Goal: Task Accomplishment & Management: Manage account settings

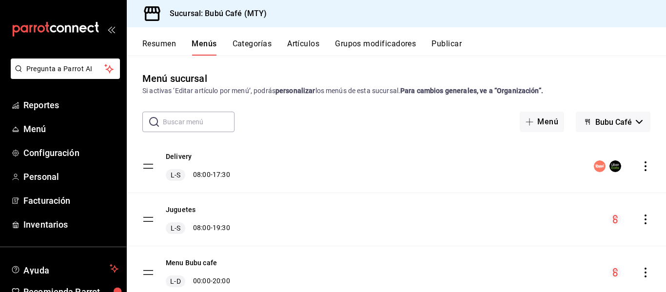
click at [314, 48] on button "Artículos" at bounding box center [303, 47] width 32 height 17
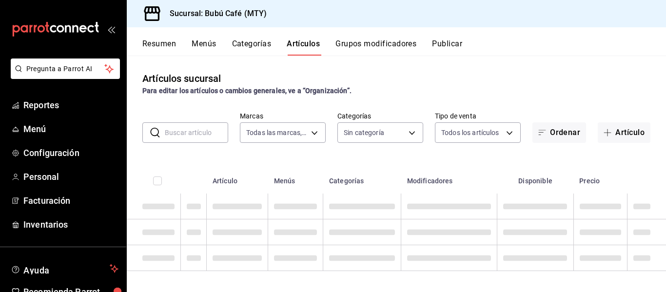
type input "80b59e88-aa3a-497f-ab7c-bcc7cc244fb1,49bbd9e9-8b48-46d9-8f2b-7c268dd84d4f,b77f9…"
type input "d0ca03d5-3be6-470f-8f56-766e01c5f306,a83e7f59-bc64-4a59-97bc-9f72e74aa050,80ab3…"
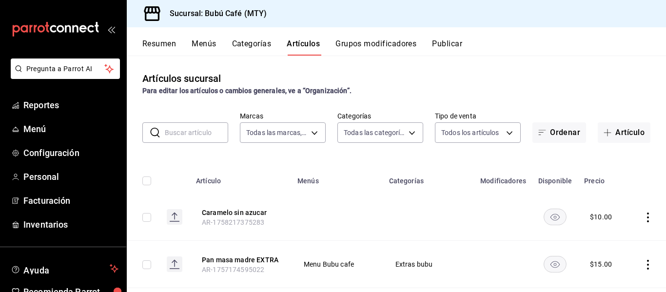
click at [250, 45] on button "Categorías" at bounding box center [252, 47] width 40 height 17
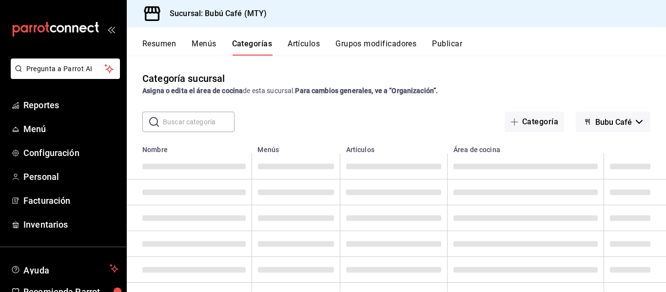
click at [213, 42] on button "Menús" at bounding box center [204, 47] width 24 height 17
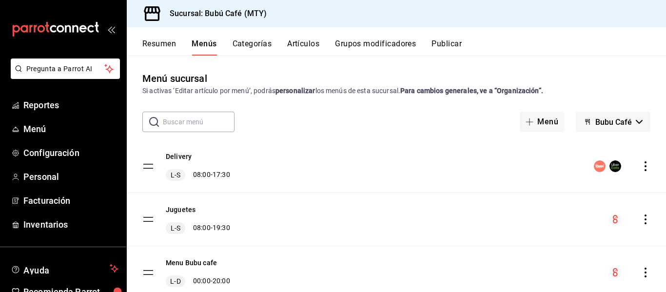
click at [255, 43] on button "Categorías" at bounding box center [253, 47] width 40 height 17
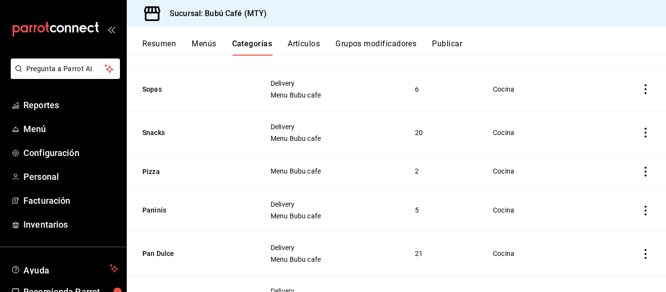
scroll to position [714, 0]
click at [152, 250] on button "Pan Dulce" at bounding box center [191, 255] width 98 height 10
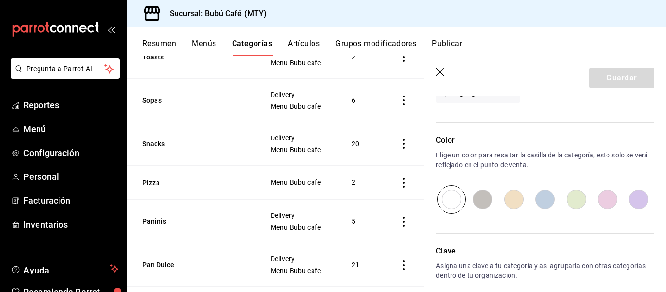
scroll to position [865, 0]
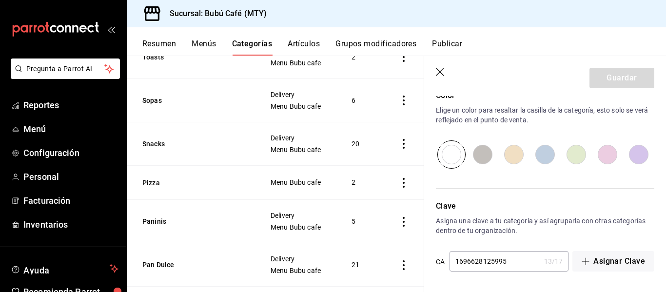
click at [314, 47] on button "Artículos" at bounding box center [304, 47] width 32 height 17
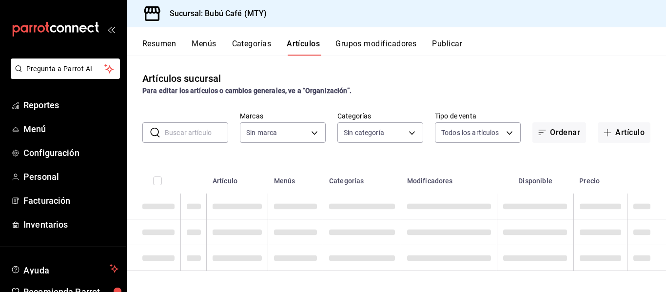
type input "80b59e88-aa3a-497f-ab7c-bcc7cc244fb1,49bbd9e9-8b48-46d9-8f2b-7c268dd84d4f,b77f9…"
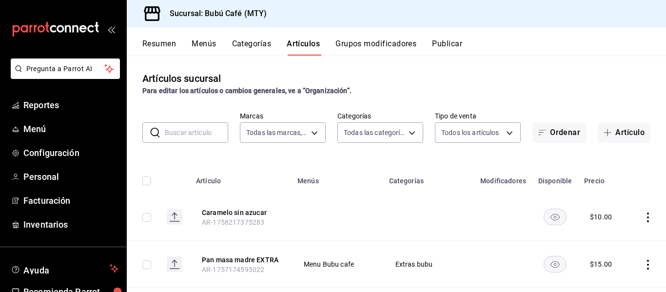
type input "d0ca03d5-3be6-470f-8f56-766e01c5f306,a83e7f59-bc64-4a59-97bc-9f72e74aa050,80ab3…"
click at [408, 135] on body "Pregunta a Parrot AI Reportes Menú Configuración Personal Facturación Inventari…" at bounding box center [333, 146] width 666 height 292
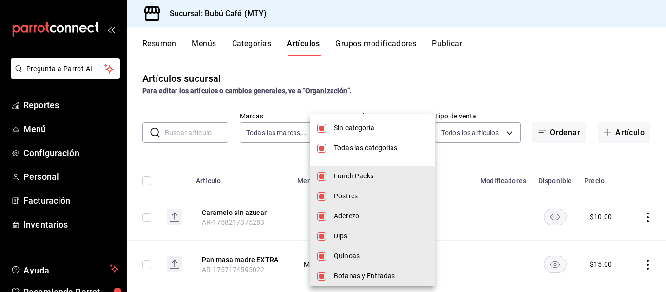
click at [322, 146] on input "checkbox" at bounding box center [321, 148] width 9 height 9
checkbox input "false"
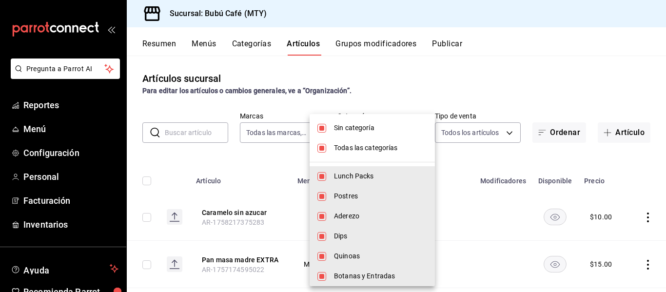
checkbox input "false"
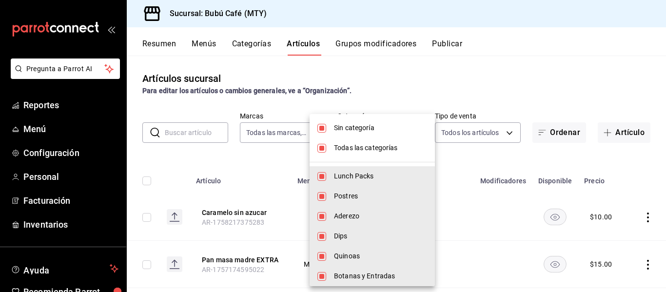
checkbox input "false"
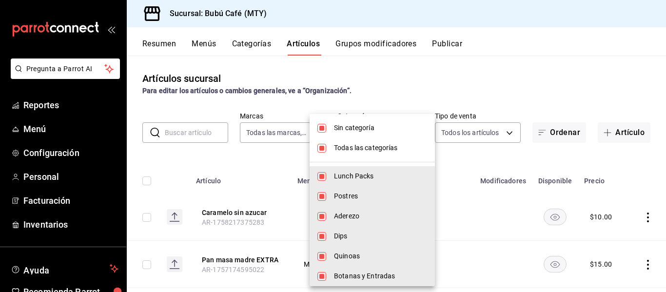
checkbox input "false"
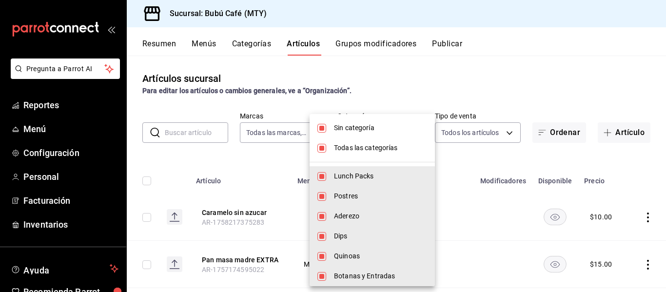
checkbox input "false"
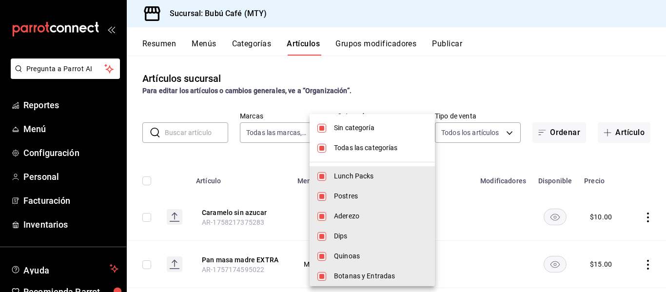
checkbox input "false"
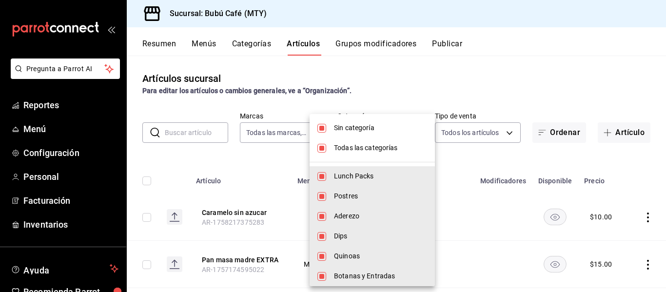
checkbox input "false"
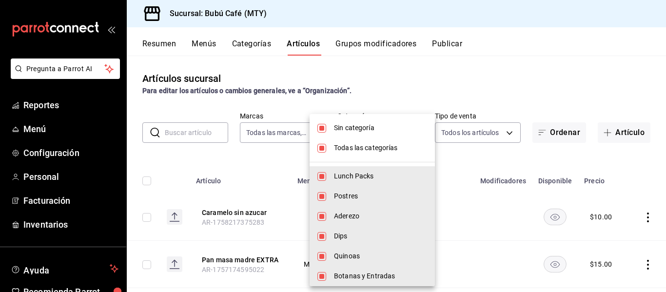
checkbox input "false"
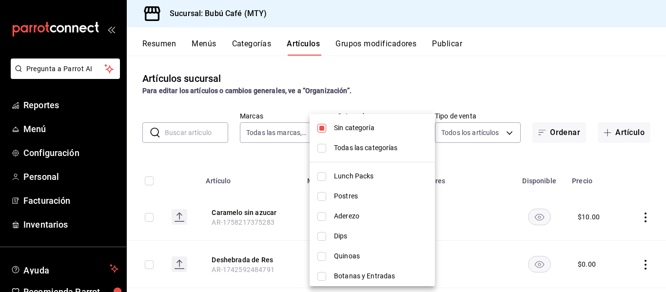
click at [322, 128] on input "checkbox" at bounding box center [321, 128] width 9 height 9
checkbox input "false"
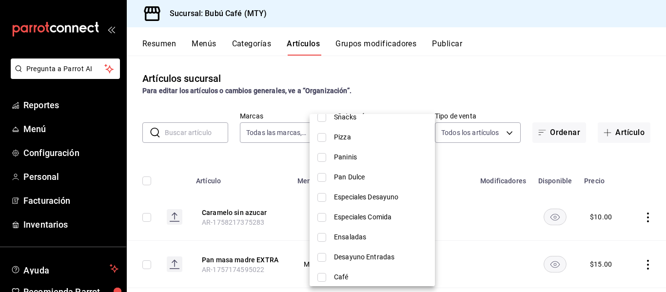
scroll to position [644, 0]
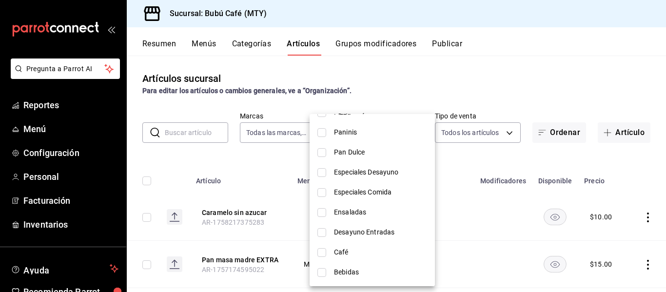
click at [322, 154] on input "checkbox" at bounding box center [321, 152] width 9 height 9
checkbox input "true"
type input "0a30c172-7911-4f92-a7c5-73926ae07d8d"
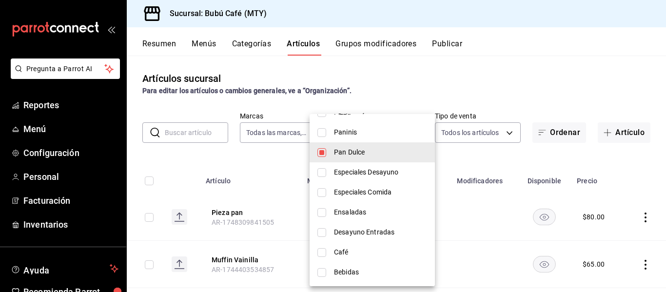
click at [482, 92] on div at bounding box center [333, 146] width 666 height 292
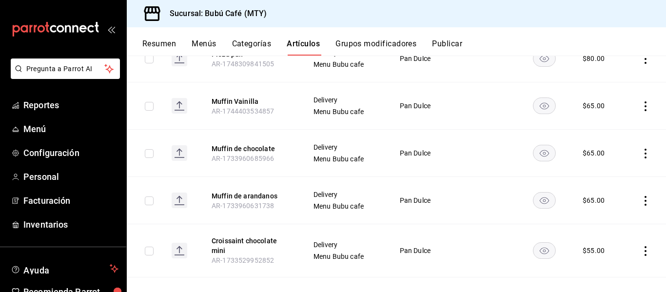
scroll to position [169, 0]
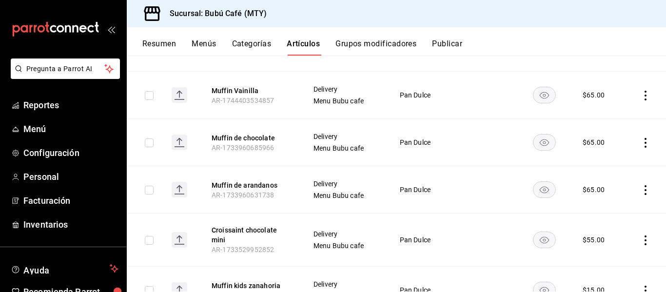
click at [641, 190] on icon "actions" at bounding box center [646, 190] width 10 height 10
click at [601, 248] on span "Eliminar" at bounding box center [608, 252] width 25 height 10
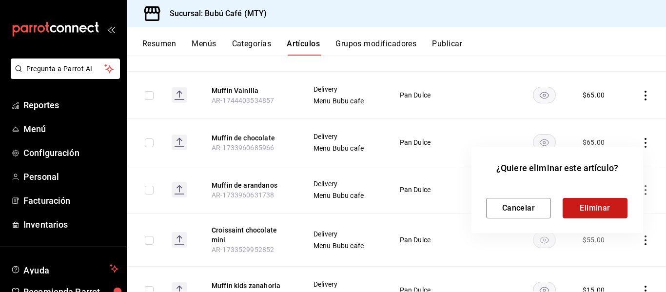
click at [599, 201] on button "Eliminar" at bounding box center [595, 208] width 65 height 20
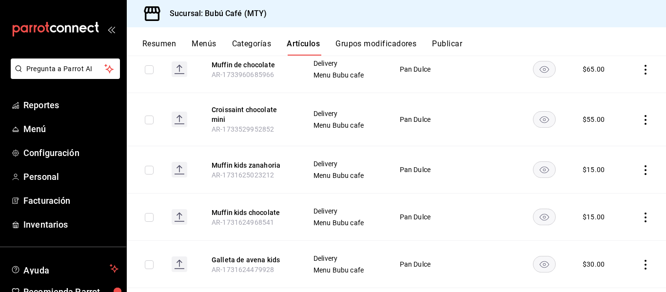
scroll to position [244, 0]
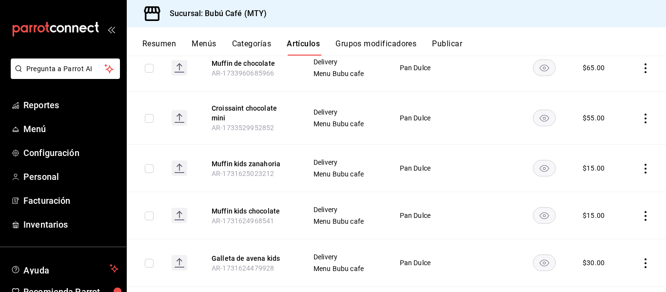
click at [641, 215] on icon "actions" at bounding box center [646, 216] width 10 height 10
click at [596, 264] on span "Eliminar" at bounding box center [608, 266] width 25 height 8
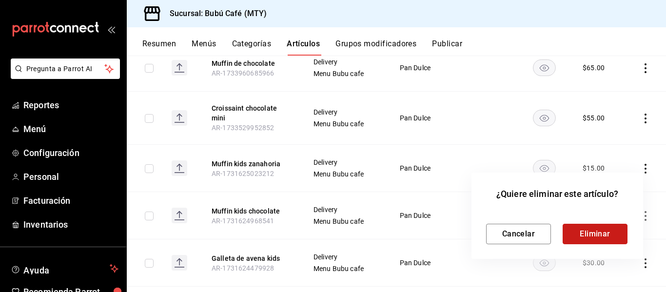
click at [582, 230] on button "Eliminar" at bounding box center [595, 234] width 65 height 20
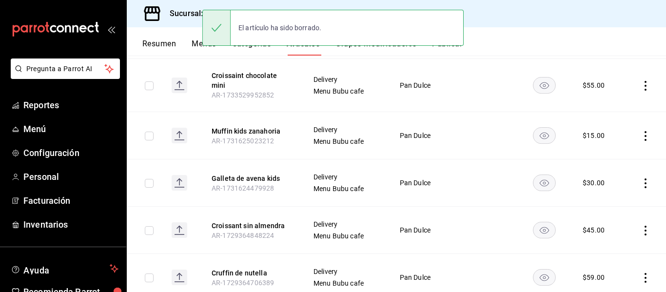
scroll to position [277, 0]
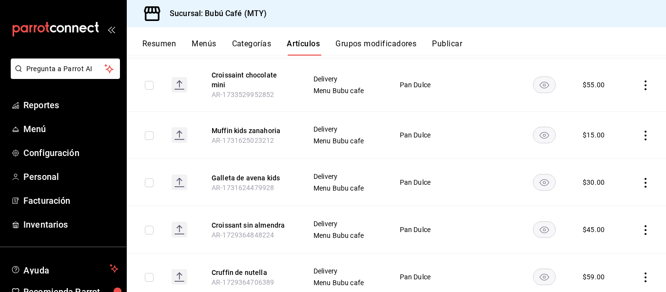
click at [641, 180] on icon "actions" at bounding box center [646, 183] width 10 height 10
click at [610, 244] on span "Eliminar" at bounding box center [608, 245] width 25 height 8
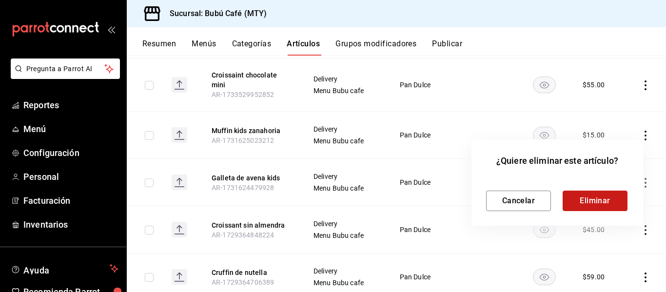
click at [587, 201] on button "Eliminar" at bounding box center [595, 201] width 65 height 20
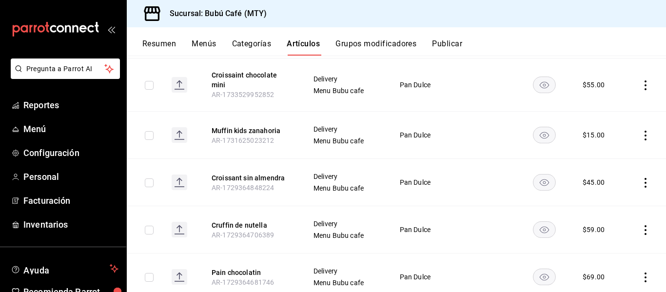
click at [641, 229] on icon "actions" at bounding box center [646, 230] width 10 height 10
click at [615, 261] on li "Eliminar" at bounding box center [600, 267] width 59 height 20
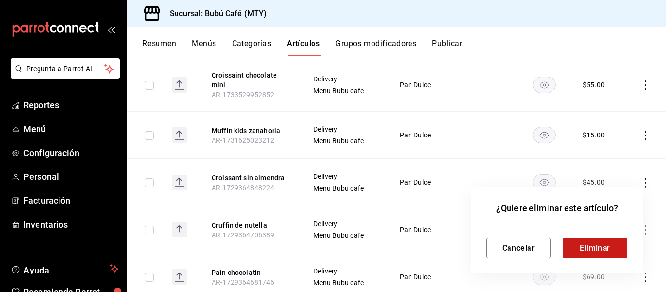
click at [588, 250] on button "Eliminar" at bounding box center [595, 248] width 65 height 20
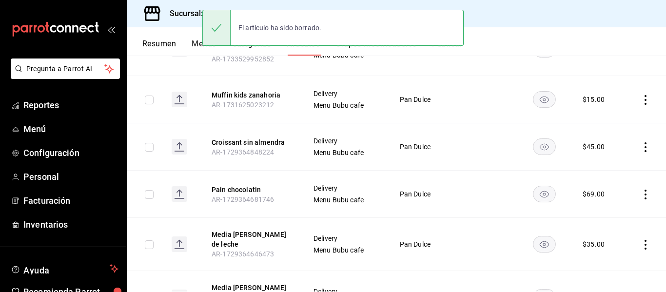
scroll to position [314, 0]
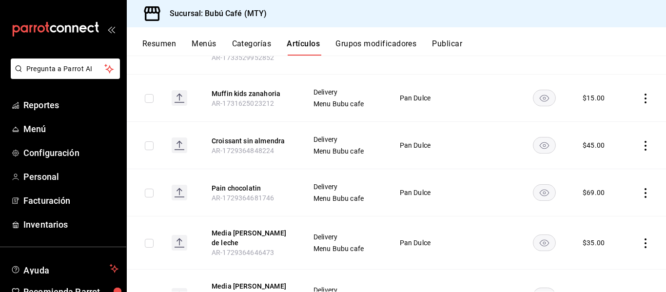
click at [641, 193] on icon "actions" at bounding box center [646, 193] width 10 height 10
click at [611, 250] on span "Eliminar" at bounding box center [608, 255] width 25 height 10
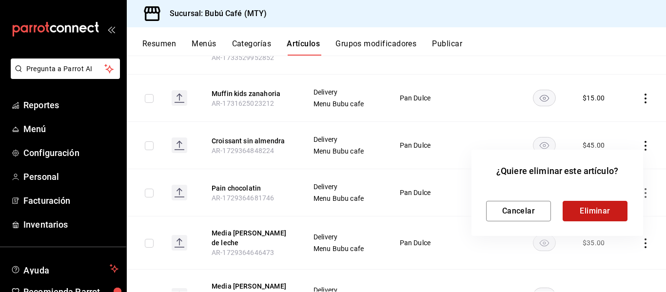
click at [593, 208] on button "Eliminar" at bounding box center [595, 211] width 65 height 20
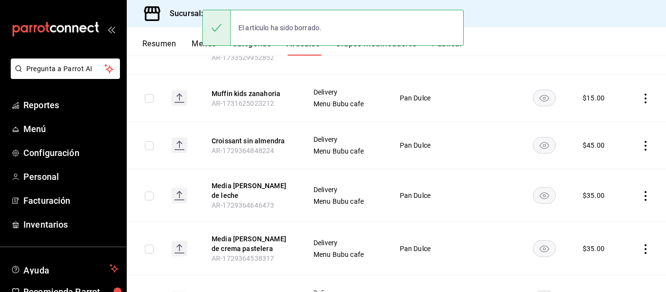
click at [641, 194] on icon "actions" at bounding box center [646, 196] width 10 height 10
click at [607, 261] on span "Eliminar" at bounding box center [608, 258] width 25 height 8
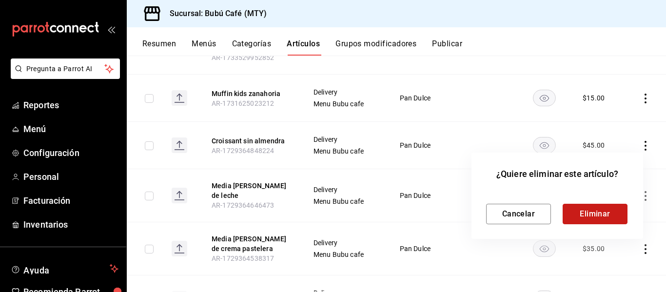
click at [586, 212] on button "Eliminar" at bounding box center [595, 214] width 65 height 20
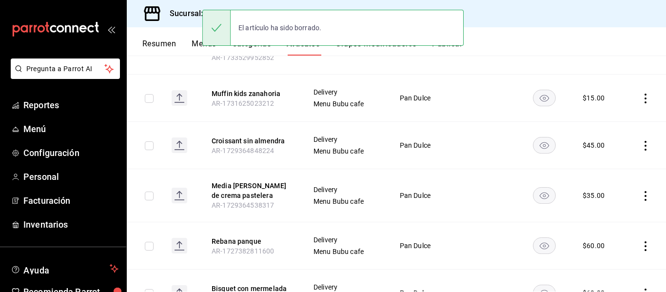
click at [641, 192] on icon "actions" at bounding box center [646, 196] width 10 height 10
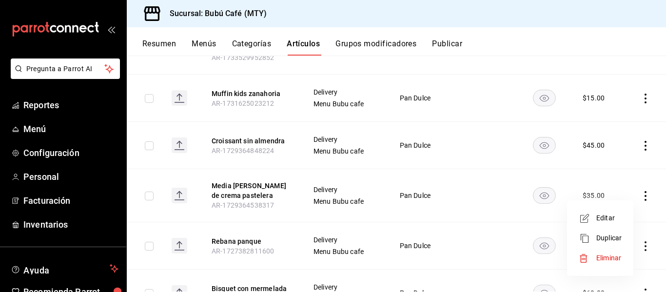
click at [613, 258] on span "Eliminar" at bounding box center [608, 258] width 25 height 8
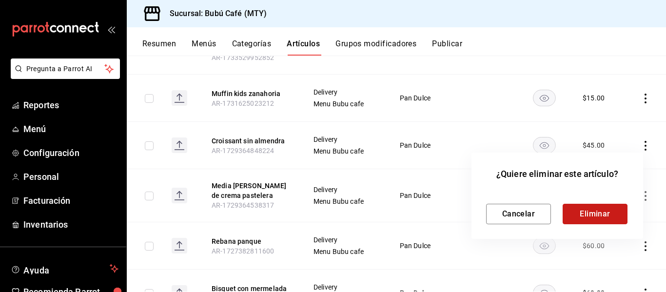
click at [598, 217] on button "Eliminar" at bounding box center [595, 214] width 65 height 20
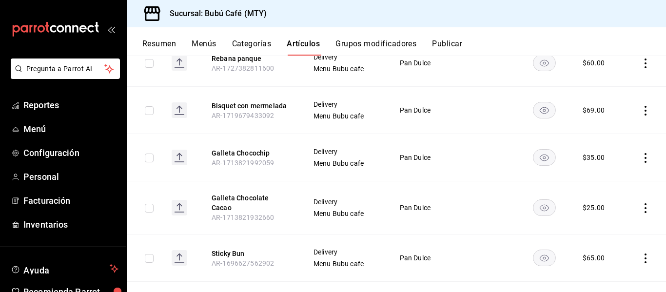
scroll to position [451, 0]
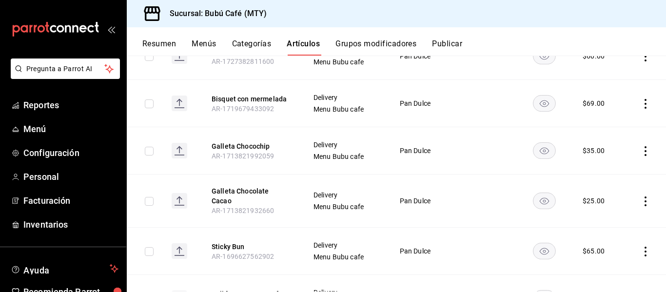
click at [641, 202] on icon "actions" at bounding box center [646, 202] width 10 height 10
click at [613, 263] on span "Eliminar" at bounding box center [608, 261] width 25 height 8
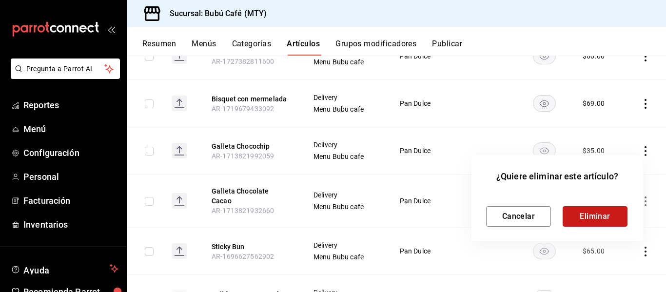
click at [598, 219] on button "Eliminar" at bounding box center [595, 216] width 65 height 20
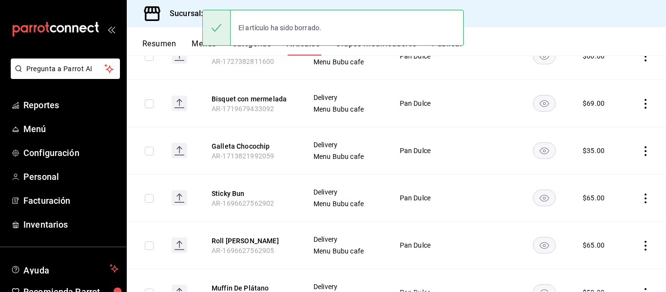
click at [641, 202] on icon "actions" at bounding box center [646, 199] width 10 height 10
click at [598, 256] on span "Eliminar" at bounding box center [608, 261] width 25 height 10
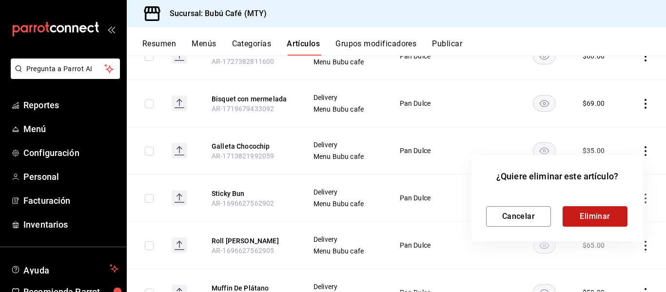
click at [591, 218] on button "Eliminar" at bounding box center [595, 216] width 65 height 20
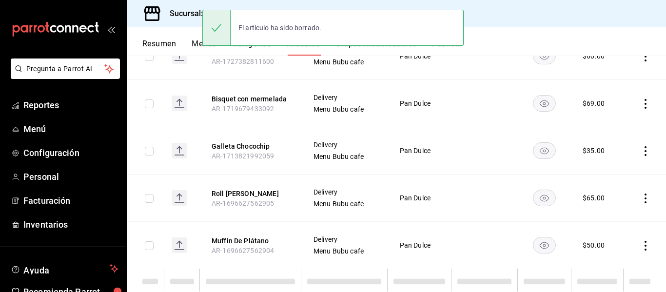
scroll to position [0, 0]
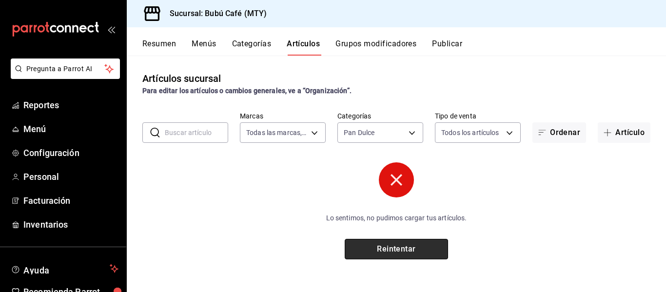
click at [413, 250] on button "Reintentar" at bounding box center [396, 249] width 103 height 20
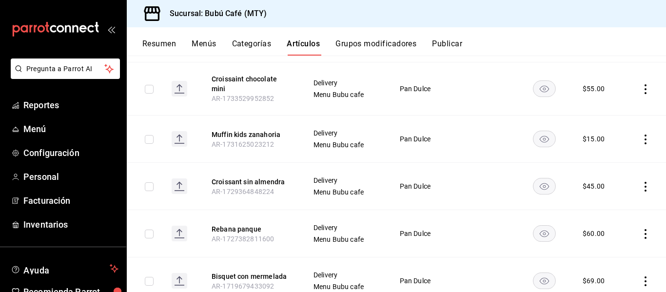
scroll to position [498, 0]
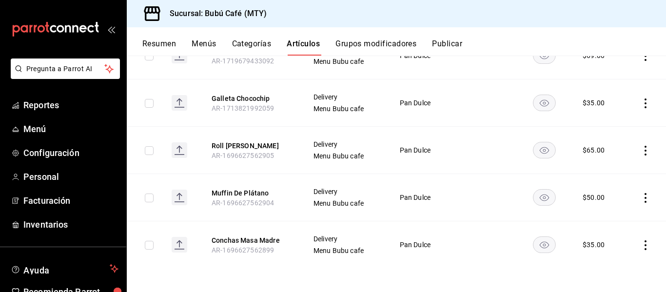
click at [641, 195] on icon "actions" at bounding box center [646, 198] width 10 height 10
click at [595, 256] on div at bounding box center [588, 261] width 18 height 10
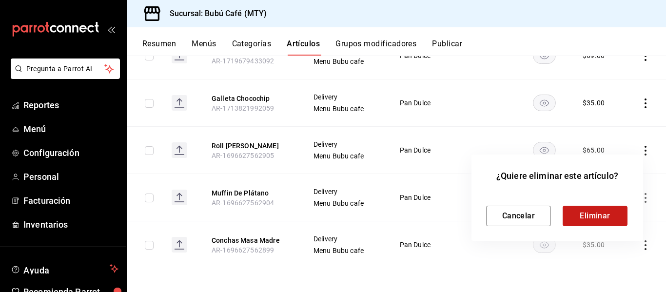
click at [585, 214] on button "Eliminar" at bounding box center [595, 216] width 65 height 20
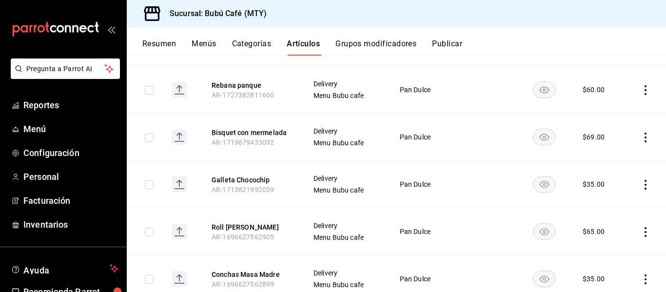
scroll to position [451, 0]
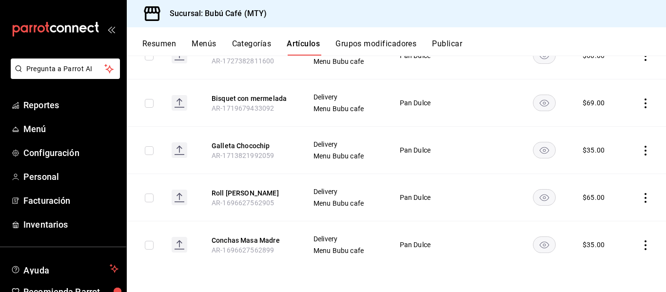
click at [641, 248] on icon "actions" at bounding box center [646, 245] width 10 height 10
click at [604, 230] on span "Editar" at bounding box center [608, 226] width 25 height 10
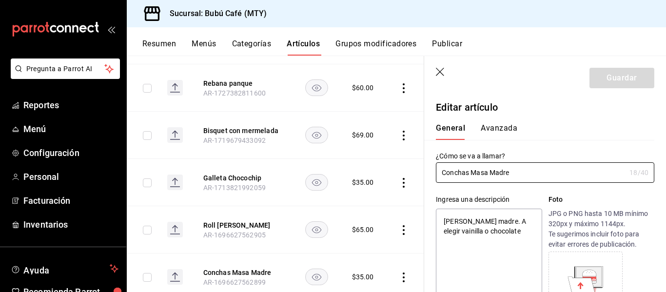
type textarea "x"
type input "$35.00"
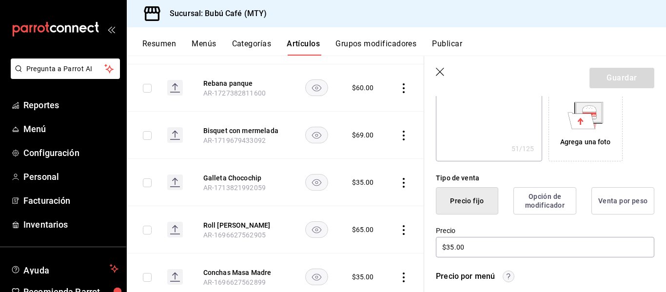
scroll to position [184, 0]
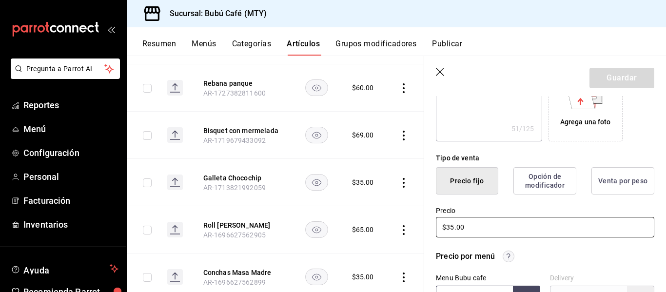
click at [453, 230] on input "$35.00" at bounding box center [545, 227] width 218 height 20
type textarea "x"
type input "$3.00"
type textarea "x"
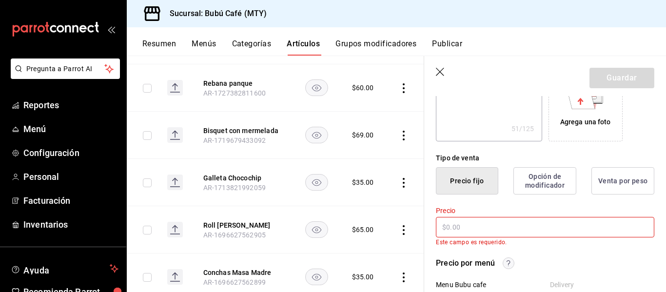
type input "$6.00"
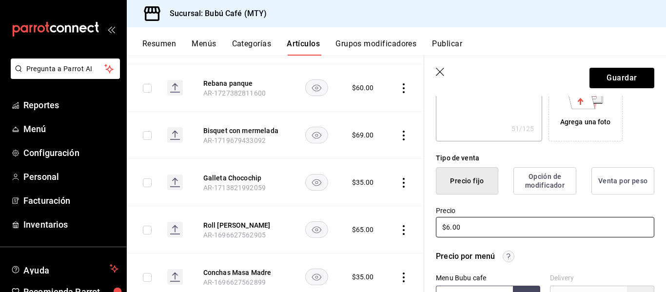
type textarea "x"
type input "$69.00"
click at [622, 73] on button "Guardar" at bounding box center [622, 78] width 65 height 20
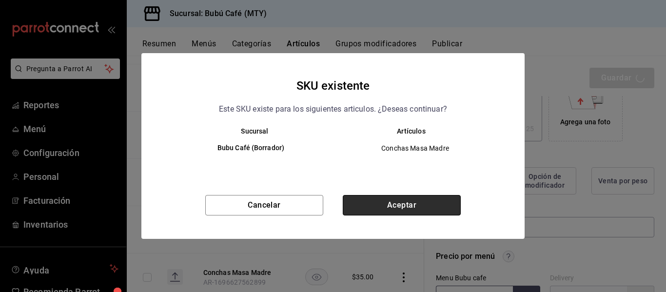
click at [406, 200] on button "Aceptar" at bounding box center [402, 205] width 118 height 20
type textarea "x"
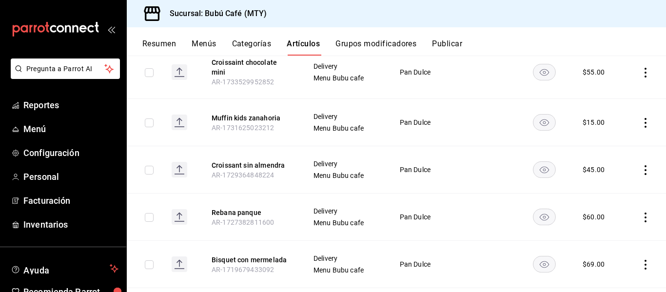
scroll to position [290, 0]
click at [635, 211] on td at bounding box center [644, 216] width 43 height 47
click at [641, 214] on icon "actions" at bounding box center [646, 217] width 10 height 10
click at [614, 226] on span "Editar" at bounding box center [608, 226] width 25 height 10
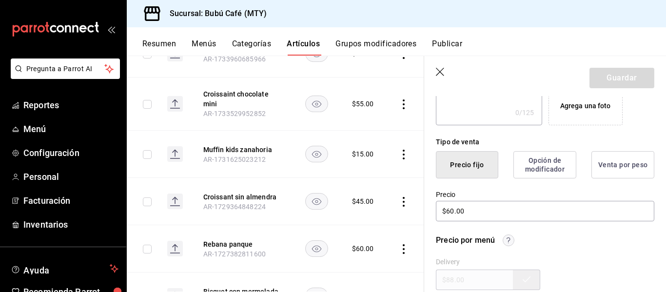
scroll to position [201, 0]
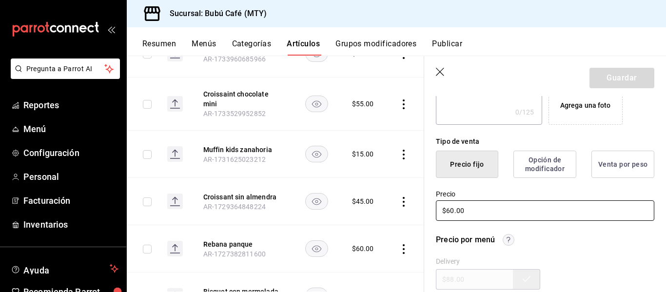
click at [452, 210] on input "$60.00" at bounding box center [545, 210] width 218 height 20
type input "$63.00"
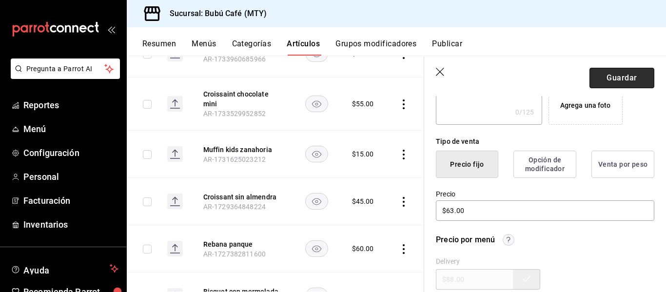
click at [623, 74] on button "Guardar" at bounding box center [622, 78] width 65 height 20
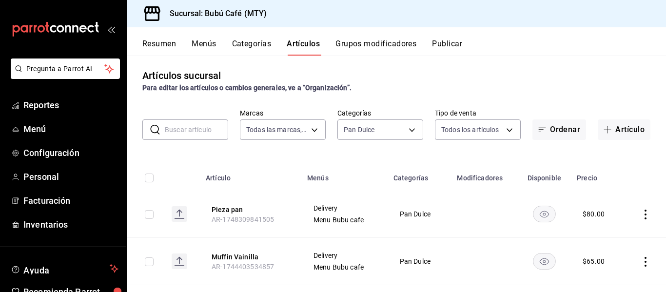
click at [454, 37] on div "Resumen Menús Categorías Artículos Grupos modificadores Publicar" at bounding box center [396, 41] width 539 height 28
click at [454, 41] on button "Publicar" at bounding box center [447, 47] width 30 height 17
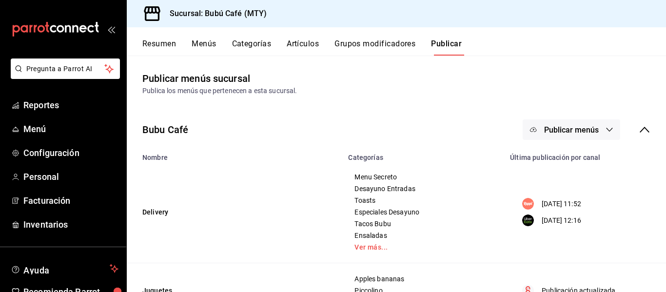
click at [606, 130] on icon "button" at bounding box center [610, 130] width 8 height 8
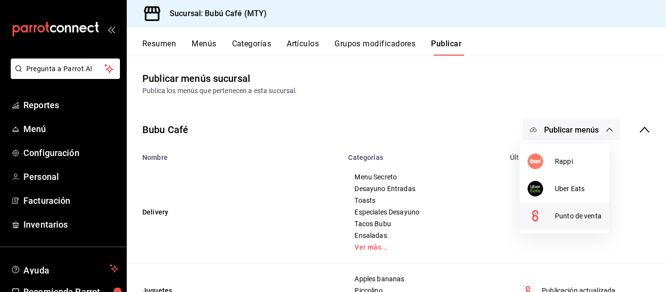
click at [570, 219] on span "Punto de venta" at bounding box center [578, 216] width 47 height 10
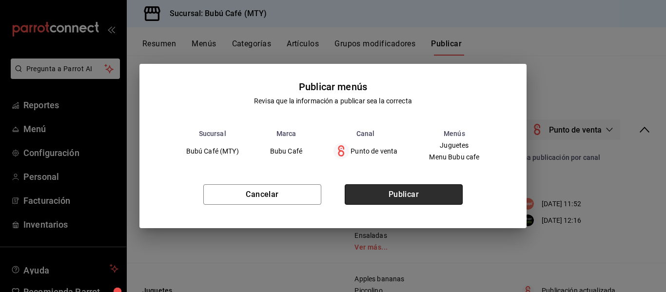
click at [425, 195] on button "Publicar" at bounding box center [404, 194] width 118 height 20
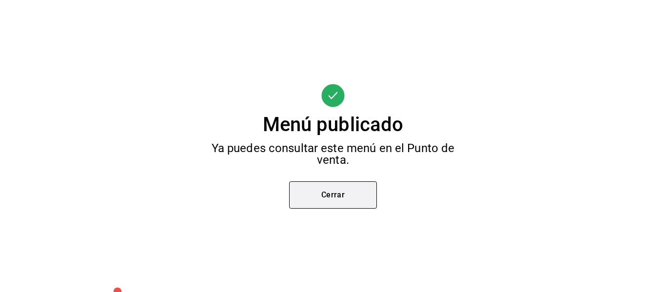
click at [358, 208] on button "Cerrar" at bounding box center [333, 194] width 88 height 27
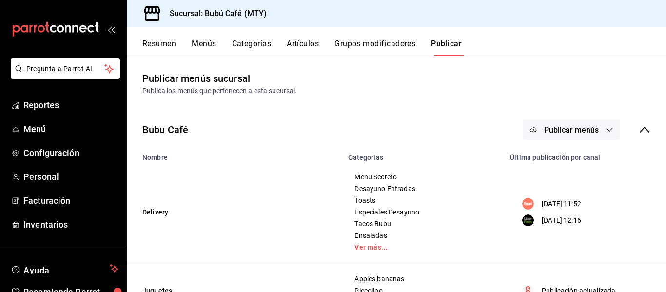
click at [301, 40] on button "Artículos" at bounding box center [303, 47] width 32 height 17
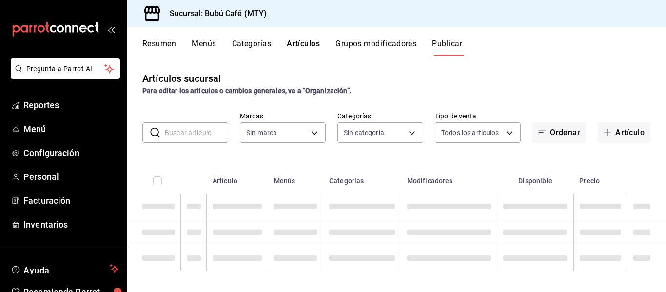
type input "80b59e88-aa3a-497f-ab7c-bcc7cc244fb1,49bbd9e9-8b48-46d9-8f2b-7c268dd84d4f,b77f9…"
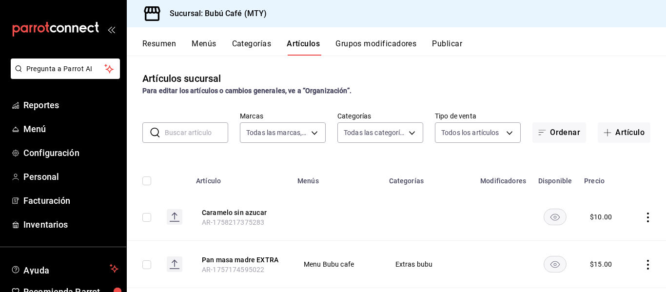
type input "d0ca03d5-3be6-470f-8f56-766e01c5f306,a83e7f59-bc64-4a59-97bc-9f72e74aa050,80ab3…"
click at [623, 136] on button "Artículo" at bounding box center [624, 132] width 53 height 20
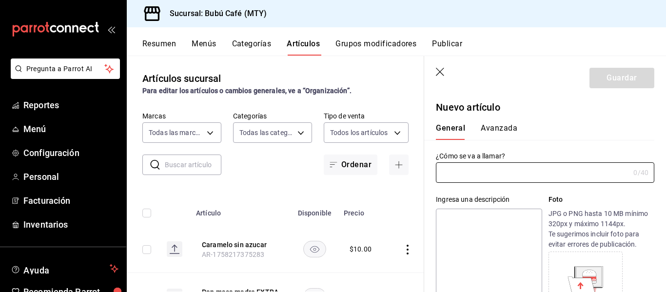
type input "B"
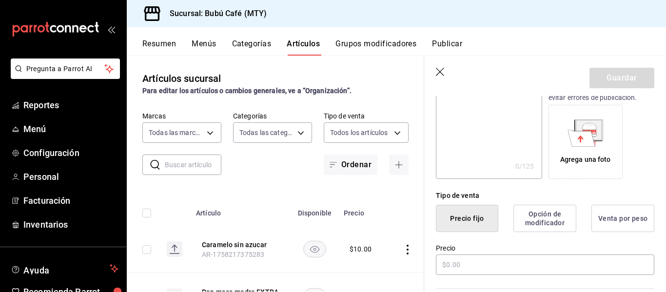
scroll to position [203, 0]
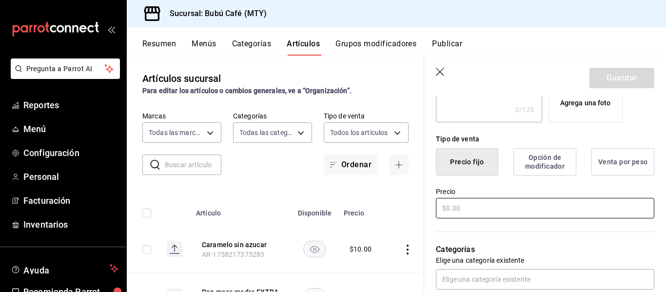
type input "[PERSON_NAME] chocolate"
click at [488, 203] on input "text" at bounding box center [545, 208] width 218 height 20
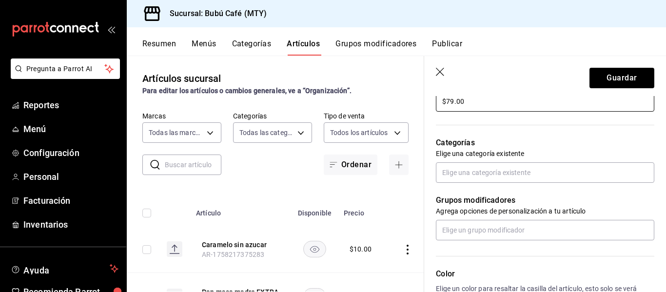
scroll to position [311, 0]
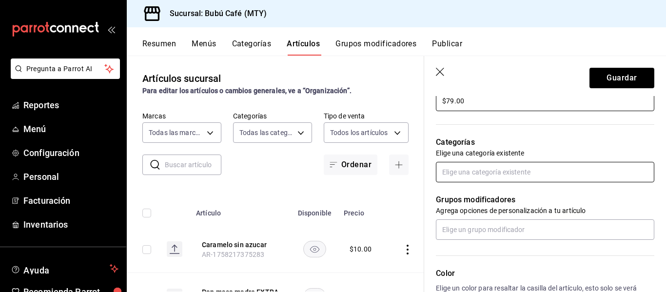
type input "$79.00"
click at [476, 166] on input "text" at bounding box center [545, 172] width 218 height 20
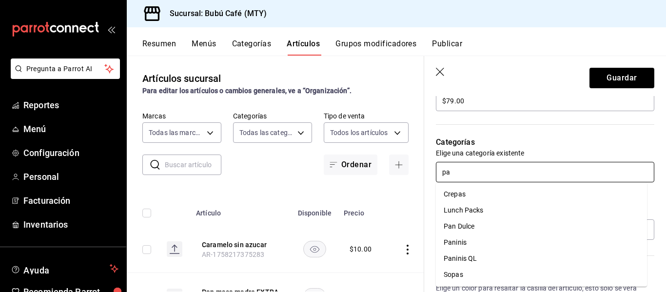
type input "pan"
click at [495, 199] on li "Pan Dulce" at bounding box center [541, 194] width 211 height 16
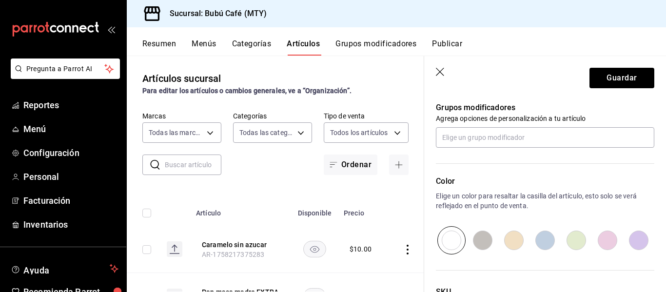
scroll to position [436, 0]
click at [621, 77] on button "Guardar" at bounding box center [622, 78] width 65 height 20
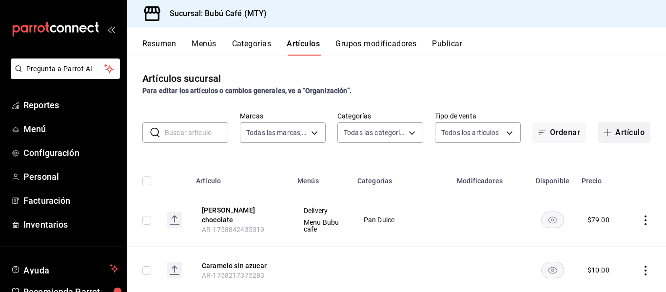
click at [605, 135] on span "button" at bounding box center [610, 133] width 12 height 8
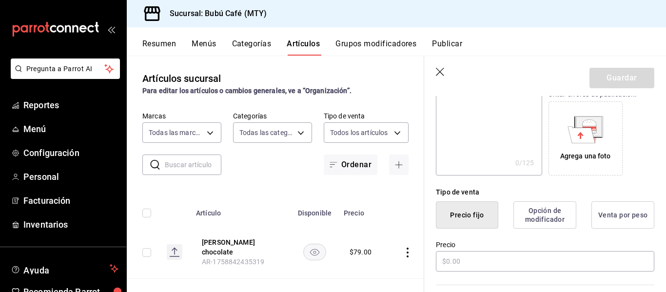
scroll to position [151, 0]
type input "Roll [PERSON_NAME]"
click at [456, 270] on input "text" at bounding box center [545, 261] width 218 height 20
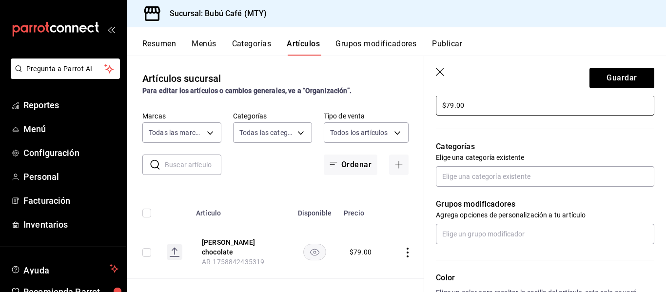
scroll to position [308, 0]
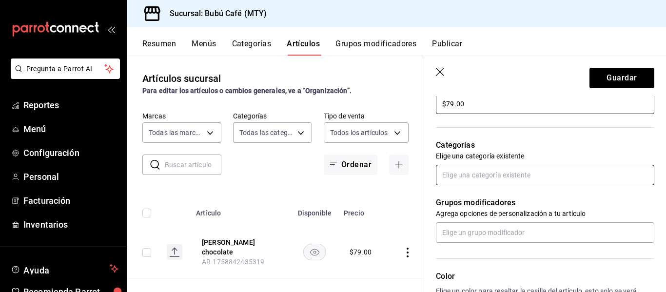
type input "$79.00"
click at [470, 177] on input "text" at bounding box center [545, 175] width 218 height 20
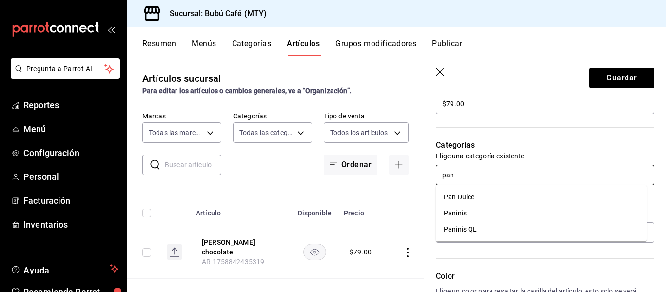
type input "pan d"
click at [460, 197] on li "Pan Dulce" at bounding box center [541, 197] width 211 height 16
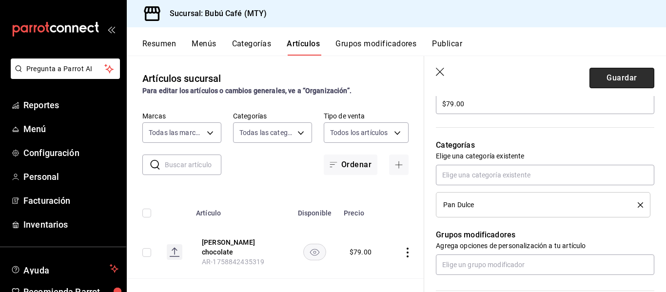
click at [616, 83] on button "Guardar" at bounding box center [622, 78] width 65 height 20
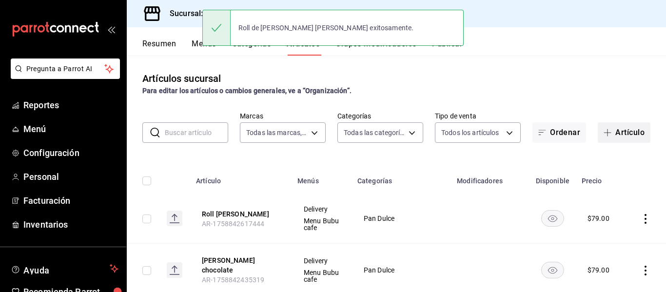
click at [607, 133] on span "button" at bounding box center [610, 133] width 12 height 8
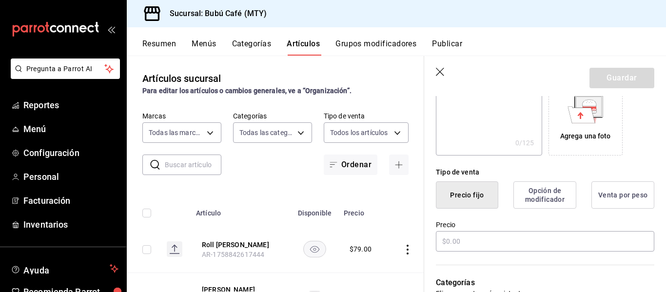
scroll to position [171, 0]
type input "Cruffin red velvet"
click at [503, 237] on input "text" at bounding box center [545, 240] width 218 height 20
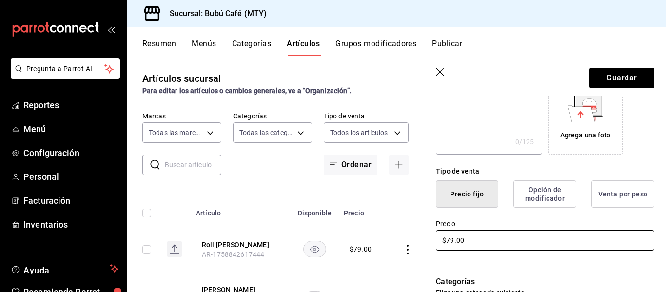
type input "$79.00"
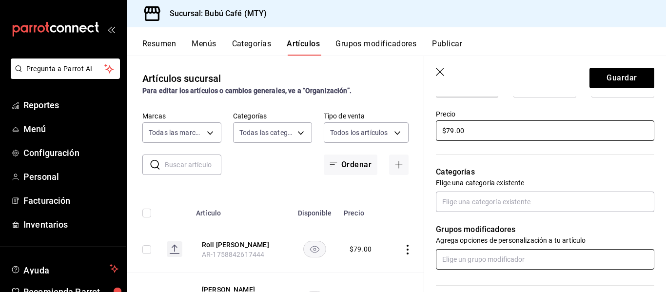
scroll to position [280, 0]
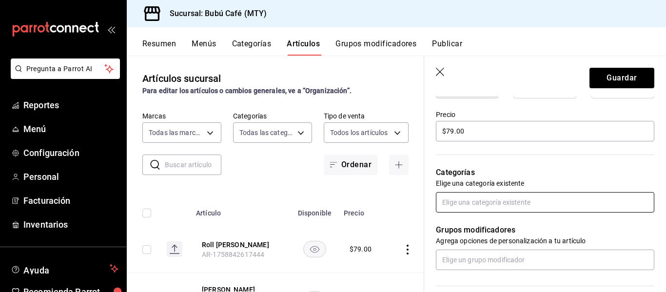
click at [493, 195] on input "text" at bounding box center [545, 202] width 218 height 20
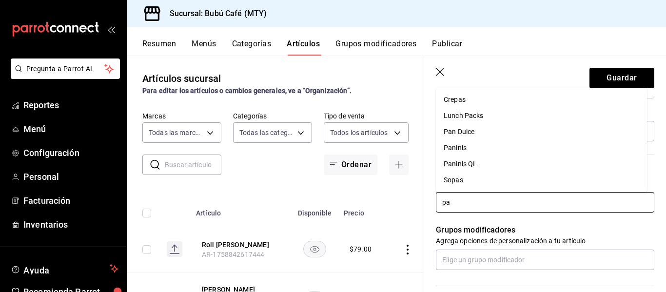
type input "pan"
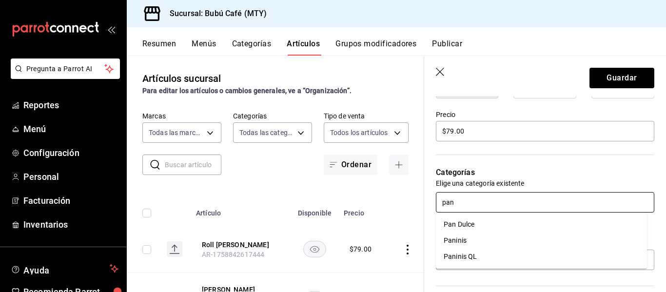
click at [473, 224] on li "Pan Dulce" at bounding box center [541, 225] width 211 height 16
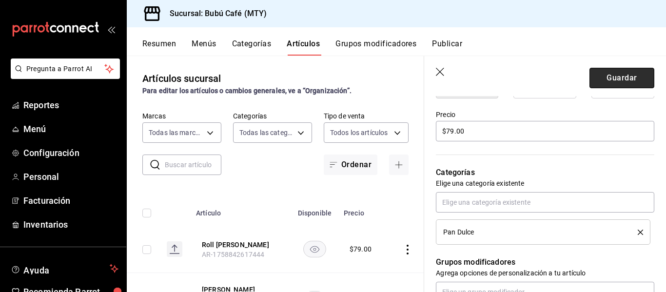
click at [597, 74] on button "Guardar" at bounding box center [622, 78] width 65 height 20
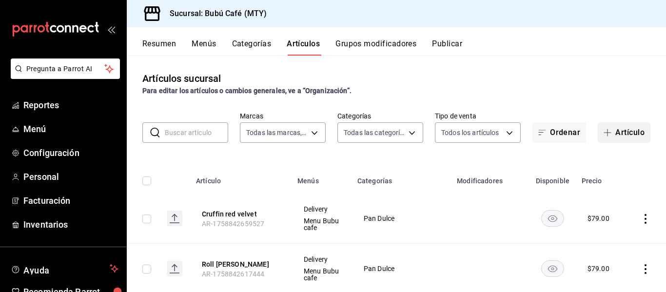
click at [613, 131] on button "Artículo" at bounding box center [624, 132] width 53 height 20
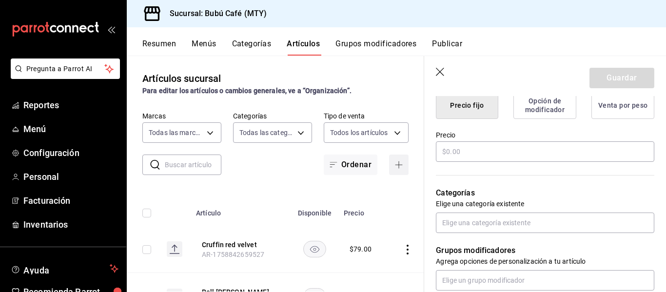
scroll to position [260, 0]
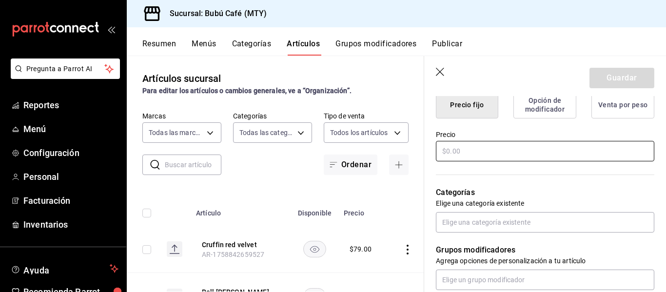
type input "Danes"
click at [540, 147] on input "text" at bounding box center [545, 151] width 218 height 20
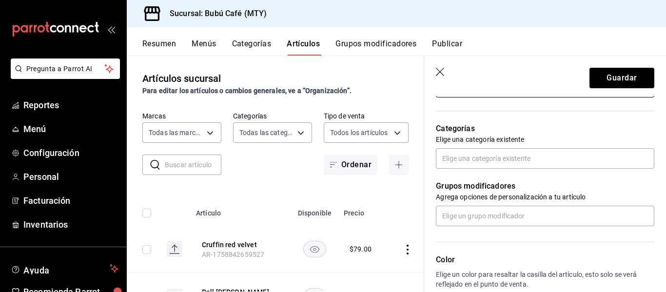
scroll to position [324, 0]
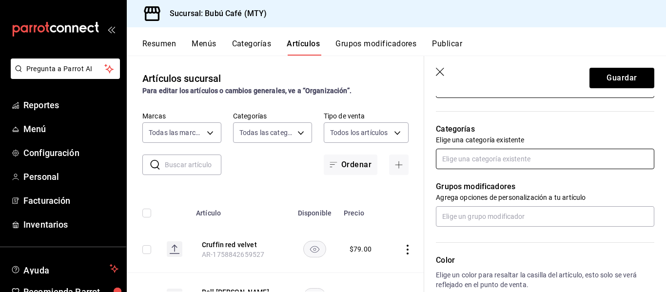
type input "$79.00"
click at [529, 155] on input "text" at bounding box center [545, 159] width 218 height 20
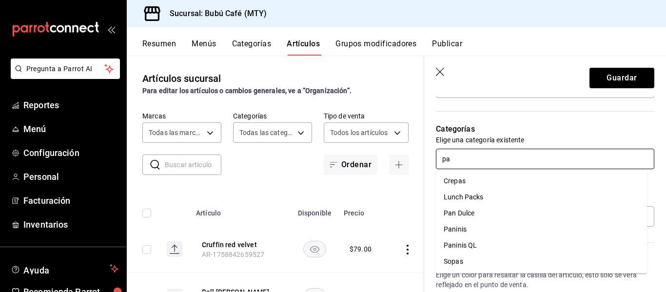
type input "pan"
click at [476, 183] on li "Pan Dulce" at bounding box center [541, 181] width 211 height 16
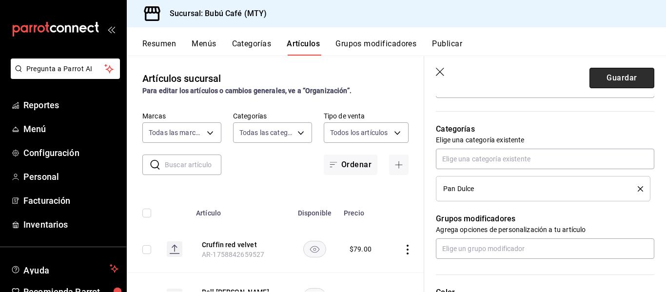
click at [613, 74] on button "Guardar" at bounding box center [622, 78] width 65 height 20
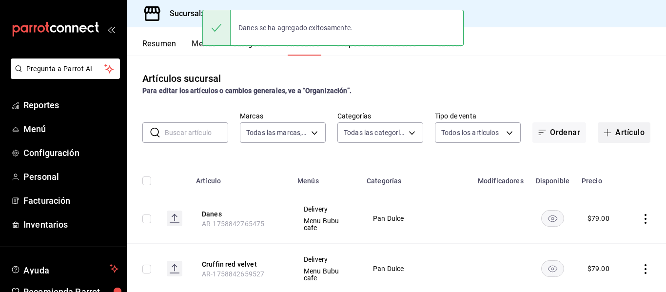
click at [627, 125] on button "Artículo" at bounding box center [624, 132] width 53 height 20
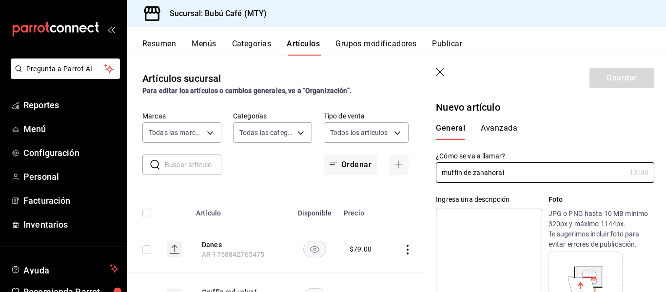
type input "muffin de zanahorai"
click at [180, 159] on input "text" at bounding box center [193, 165] width 57 height 20
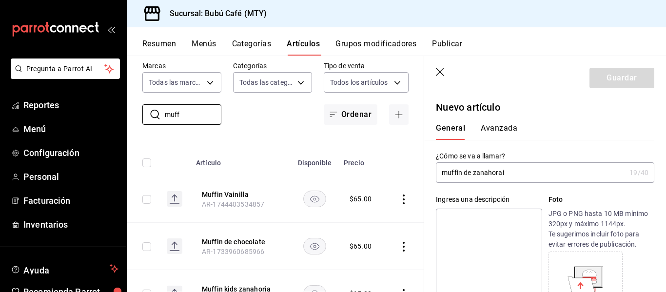
scroll to position [49, 0]
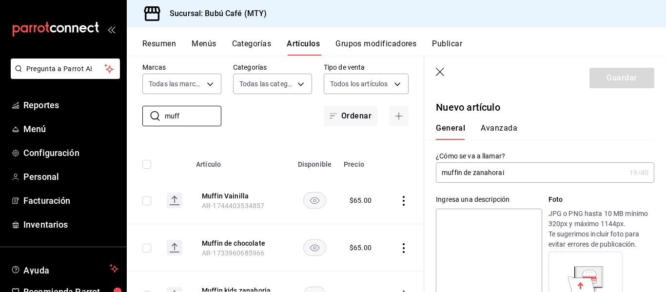
type input "muff"
click at [524, 174] on input "muffin de zanahorai" at bounding box center [531, 173] width 190 height 20
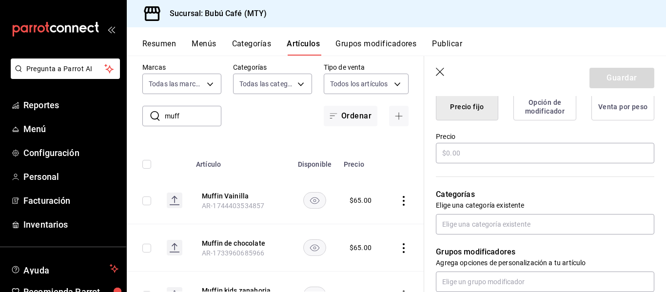
scroll to position [258, 0]
type input "muffin de zanahoria"
click at [510, 154] on input "text" at bounding box center [545, 154] width 218 height 20
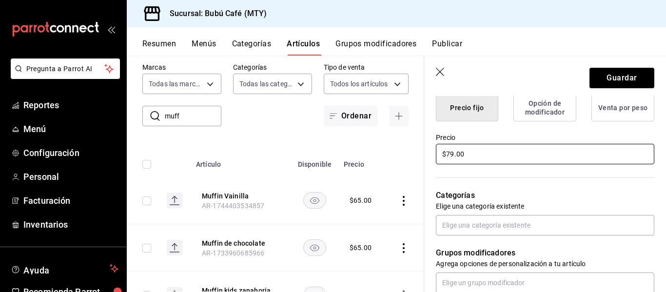
type input "$7.00"
type input "$6.00"
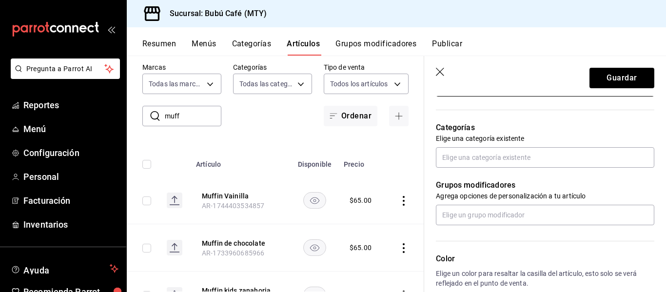
scroll to position [326, 0]
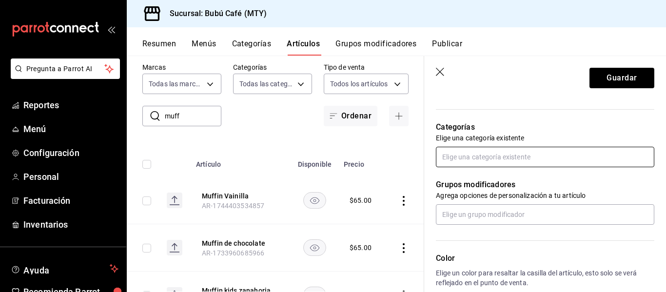
type input "$69.00"
click at [486, 160] on input "text" at bounding box center [545, 157] width 218 height 20
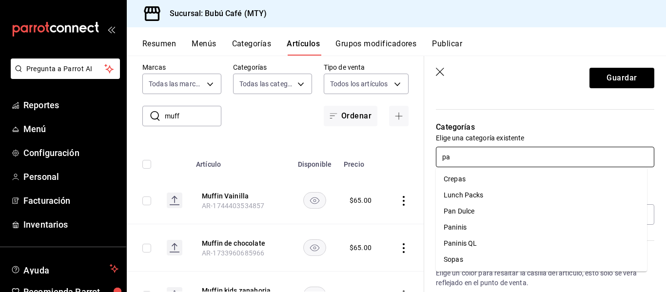
type input "pan"
click at [475, 176] on li "Pan Dulce" at bounding box center [541, 179] width 211 height 16
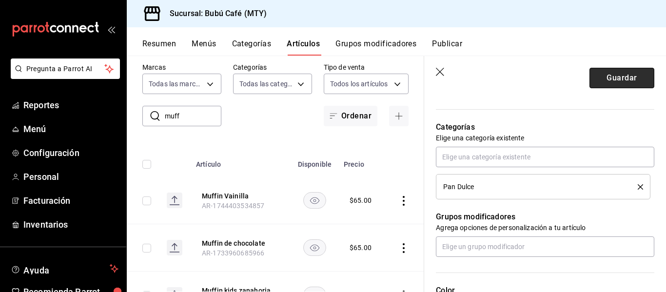
click at [621, 76] on button "Guardar" at bounding box center [622, 78] width 65 height 20
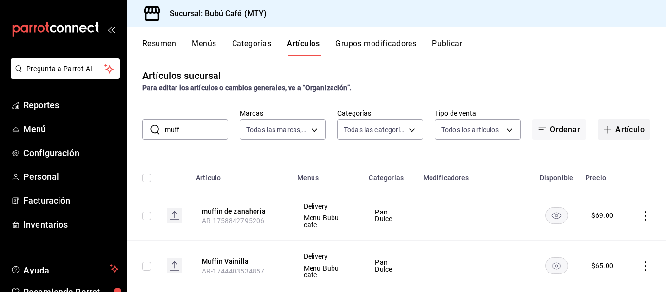
click at [600, 124] on button "Artículo" at bounding box center [624, 129] width 53 height 20
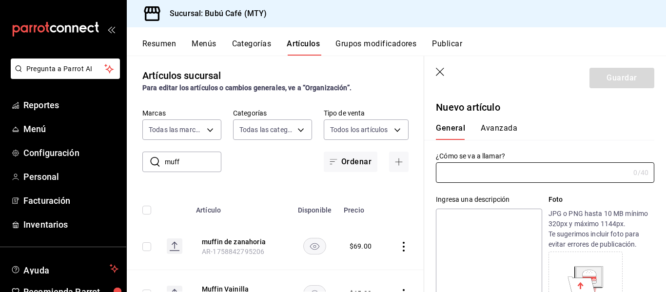
click at [442, 73] on icon "button" at bounding box center [441, 73] width 10 height 10
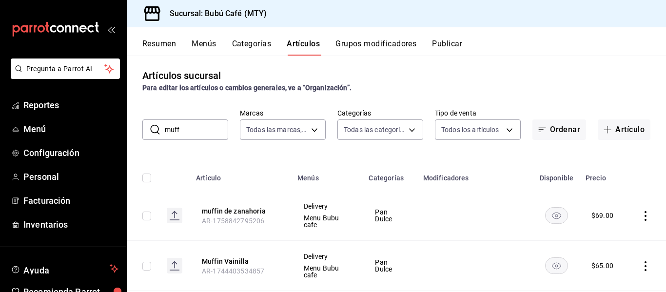
click at [445, 47] on button "Publicar" at bounding box center [447, 47] width 30 height 17
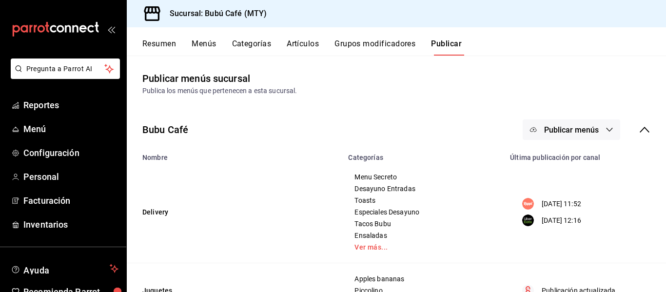
click at [607, 129] on button "Publicar menús" at bounding box center [572, 129] width 98 height 20
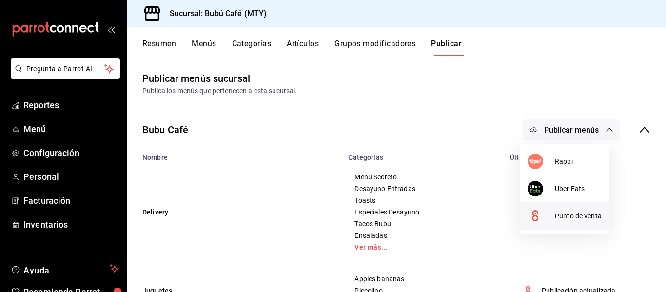
click at [557, 217] on span "Punto de venta" at bounding box center [578, 216] width 47 height 10
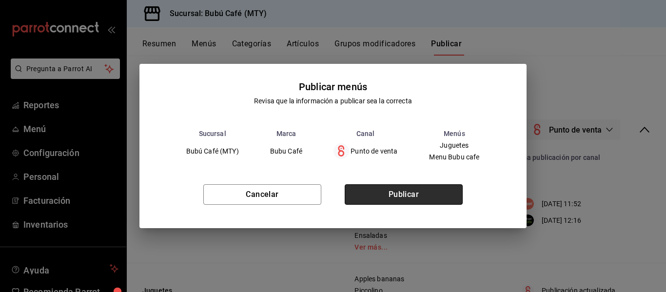
click at [449, 196] on button "Publicar" at bounding box center [404, 194] width 118 height 20
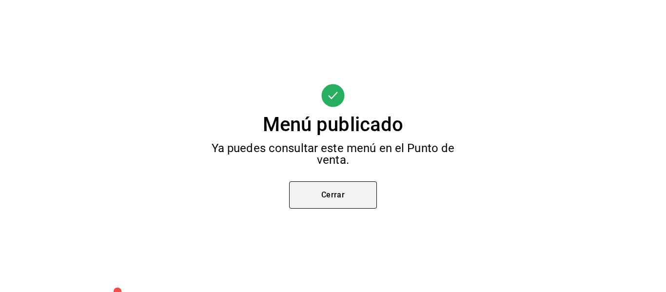
click at [327, 188] on button "Cerrar" at bounding box center [333, 194] width 88 height 27
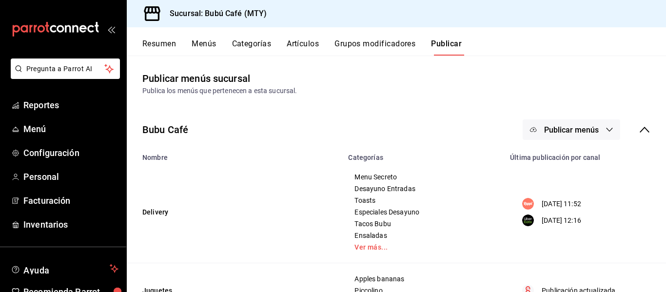
click at [306, 41] on button "Artículos" at bounding box center [303, 47] width 32 height 17
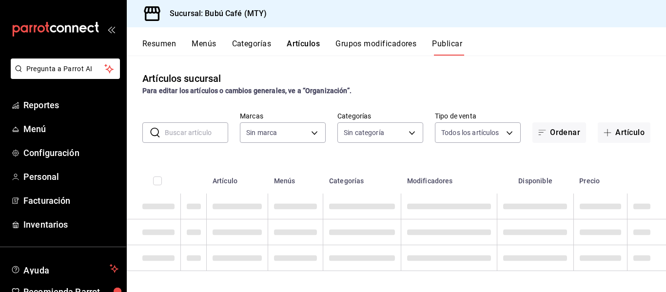
type input "80b59e88-aa3a-497f-ab7c-bcc7cc244fb1,49bbd9e9-8b48-46d9-8f2b-7c268dd84d4f,b77f9…"
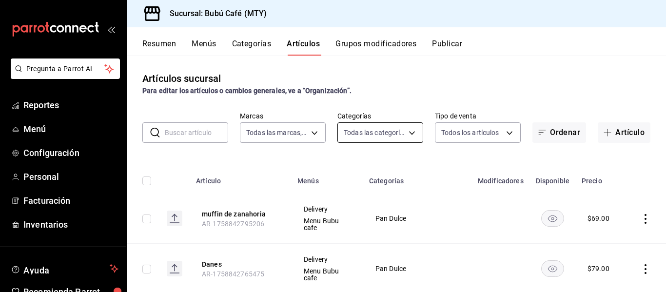
type input "d0ca03d5-3be6-470f-8f56-766e01c5f306,a83e7f59-bc64-4a59-97bc-9f72e74aa050,80ab3…"
click at [408, 138] on body "Pregunta a Parrot AI Reportes Menú Configuración Personal Facturación Inventari…" at bounding box center [333, 146] width 666 height 292
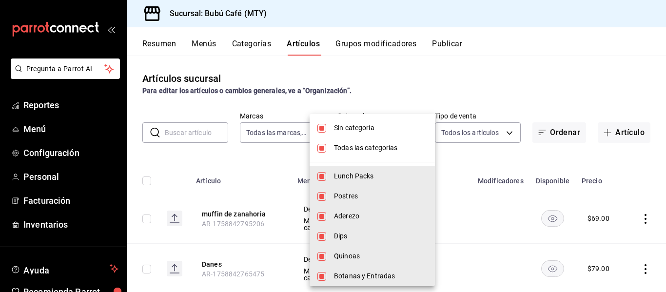
click at [320, 148] on input "checkbox" at bounding box center [321, 148] width 9 height 9
checkbox input "false"
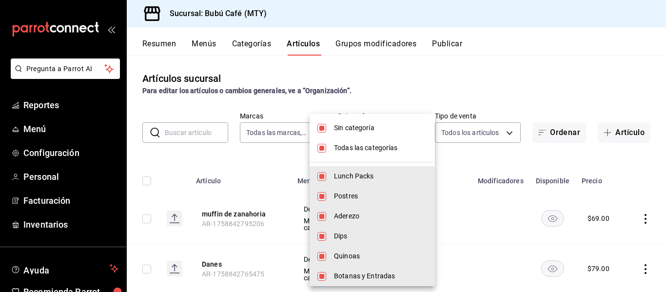
checkbox input "false"
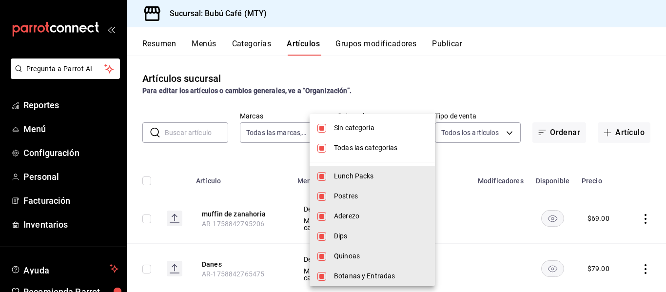
checkbox input "false"
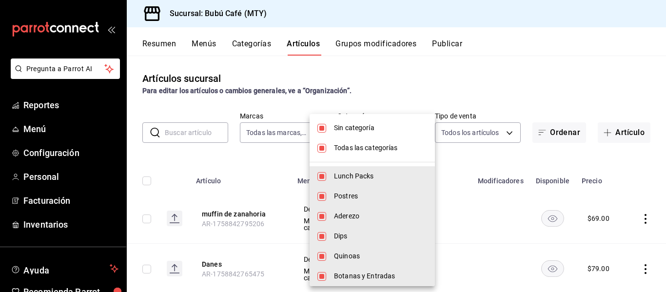
checkbox input "false"
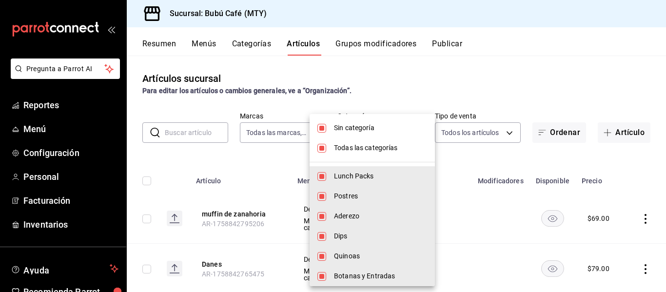
checkbox input "false"
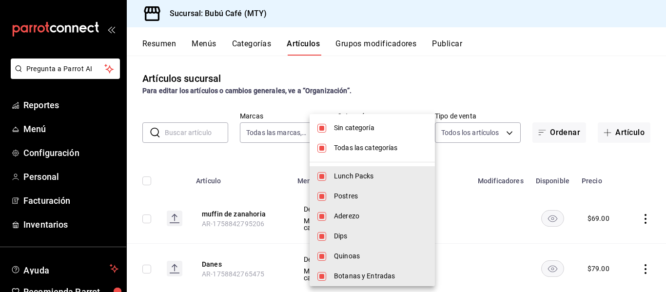
checkbox input "false"
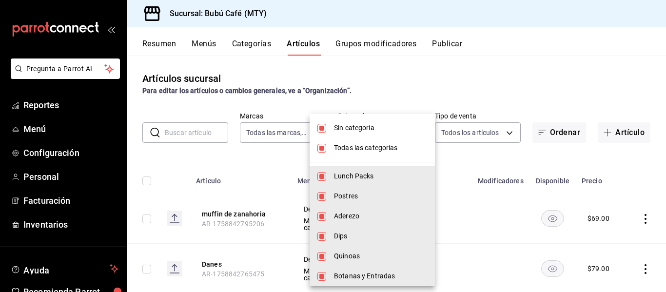
checkbox input "false"
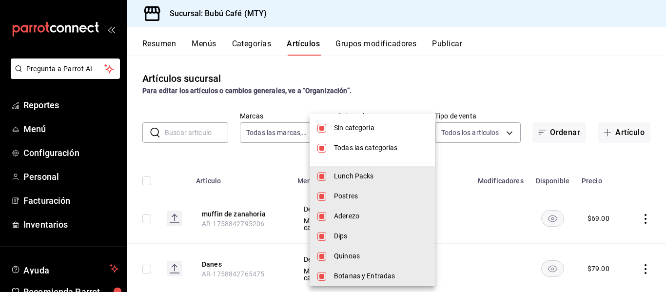
checkbox input "false"
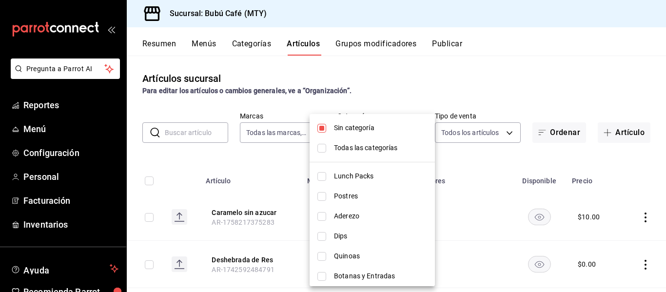
click at [322, 131] on input "checkbox" at bounding box center [321, 128] width 9 height 9
checkbox input "false"
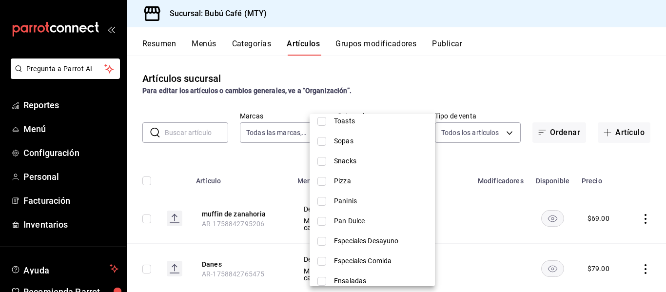
scroll to position [576, 0]
click at [325, 220] on input "checkbox" at bounding box center [321, 220] width 9 height 9
checkbox input "true"
type input "0a30c172-7911-4f92-a7c5-73926ae07d8d"
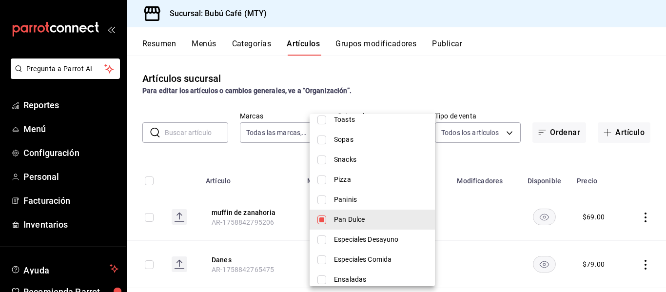
drag, startPoint x: 564, startPoint y: 81, endPoint x: 527, endPoint y: 70, distance: 38.9
click at [527, 70] on div at bounding box center [333, 146] width 666 height 292
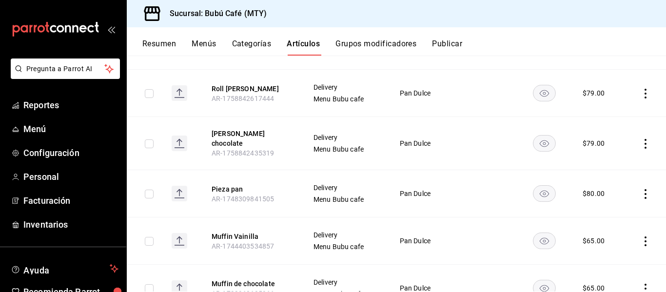
scroll to position [268, 0]
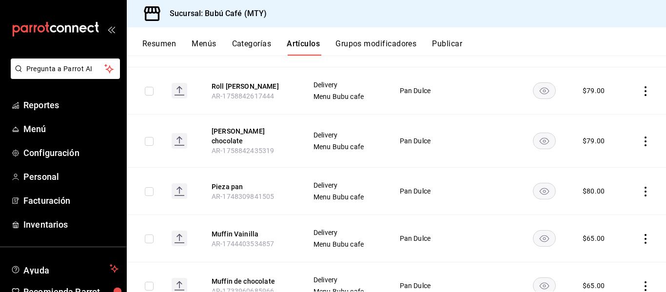
click at [641, 187] on icon "actions" at bounding box center [646, 192] width 10 height 10
click at [586, 249] on icon at bounding box center [584, 248] width 10 height 10
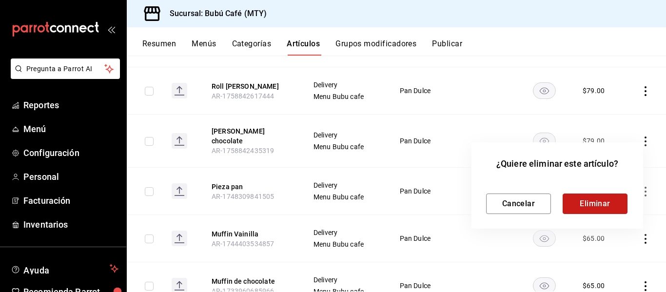
click at [577, 199] on button "Eliminar" at bounding box center [595, 204] width 65 height 20
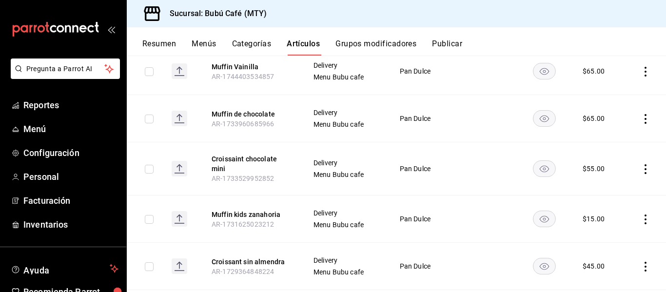
scroll to position [389, 0]
click at [641, 164] on icon "actions" at bounding box center [646, 169] width 10 height 10
click at [606, 218] on li "Eliminar" at bounding box center [600, 225] width 59 height 20
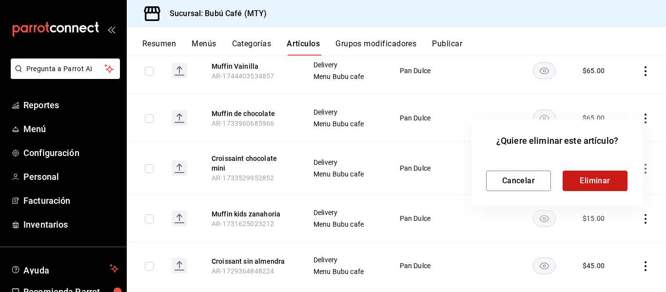
click at [582, 183] on button "Eliminar" at bounding box center [595, 181] width 65 height 20
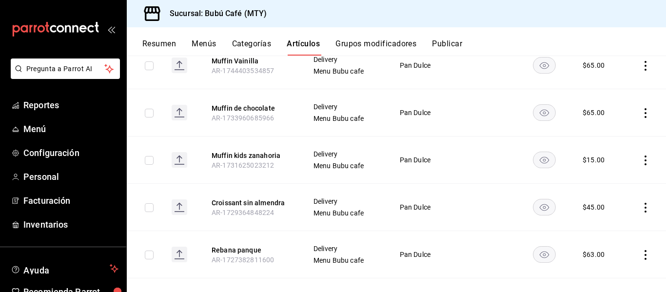
scroll to position [587, 0]
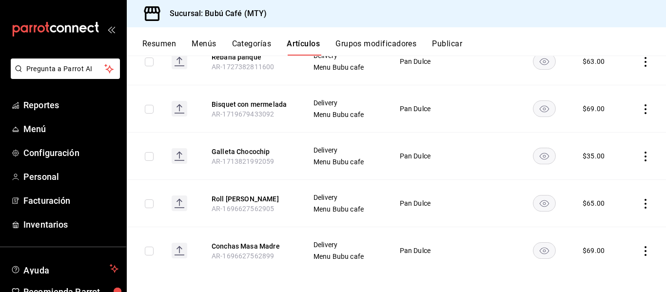
click at [641, 199] on icon "actions" at bounding box center [646, 204] width 10 height 10
click at [596, 258] on div at bounding box center [588, 261] width 18 height 10
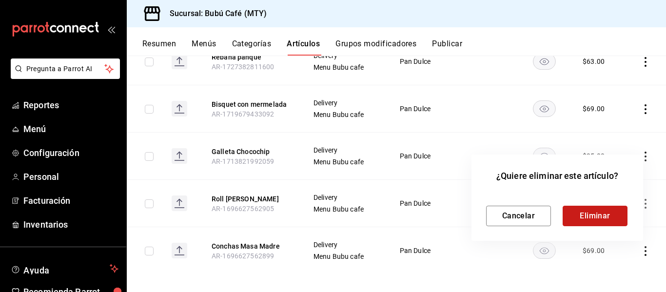
click at [583, 214] on button "Eliminar" at bounding box center [595, 216] width 65 height 20
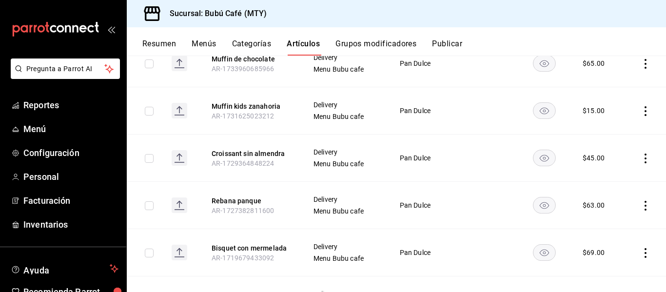
scroll to position [443, 0]
click at [641, 201] on icon "actions" at bounding box center [646, 206] width 10 height 10
click at [605, 227] on span "Editar" at bounding box center [608, 223] width 25 height 10
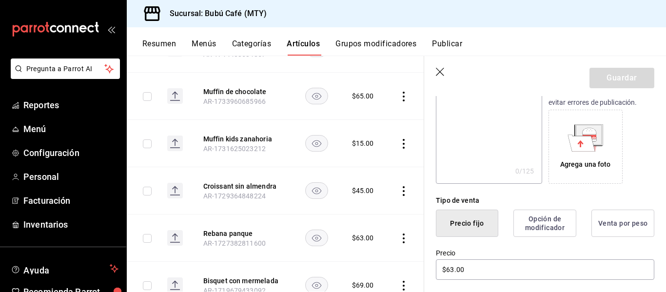
scroll to position [142, 0]
click at [452, 268] on input "$63.00" at bounding box center [545, 269] width 218 height 20
type input "$65.00"
click at [620, 82] on button "Guardar" at bounding box center [622, 78] width 65 height 20
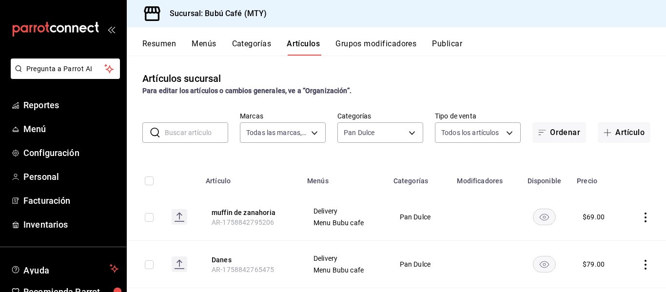
click at [457, 39] on div "Resumen Menús Categorías Artículos Grupos modificadores Publicar" at bounding box center [396, 41] width 539 height 28
click at [449, 48] on button "Publicar" at bounding box center [447, 47] width 30 height 17
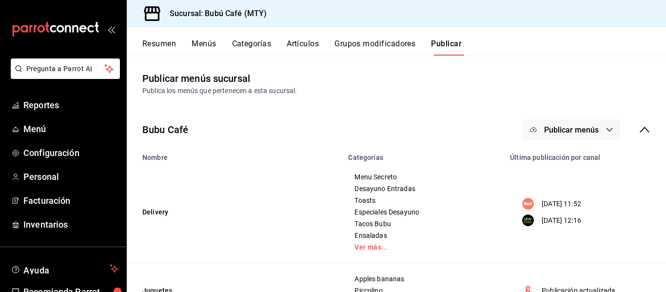
click at [606, 133] on icon "button" at bounding box center [610, 130] width 8 height 8
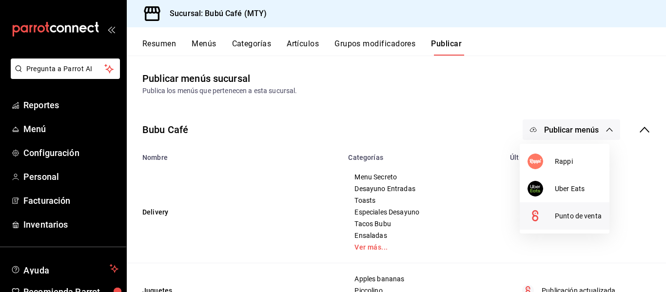
click at [557, 214] on span "Punto de venta" at bounding box center [578, 216] width 47 height 10
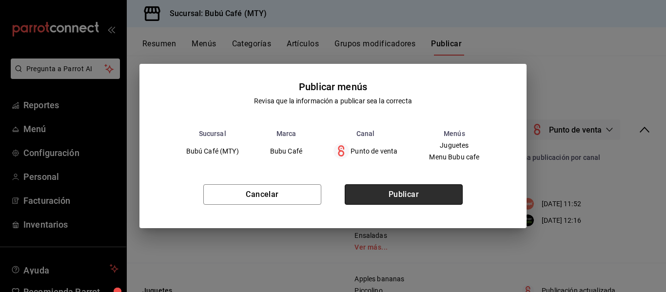
click at [423, 195] on button "Publicar" at bounding box center [404, 194] width 118 height 20
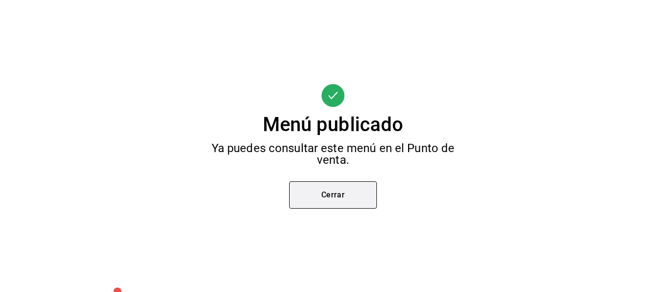
click at [328, 193] on button "Cerrar" at bounding box center [333, 194] width 88 height 27
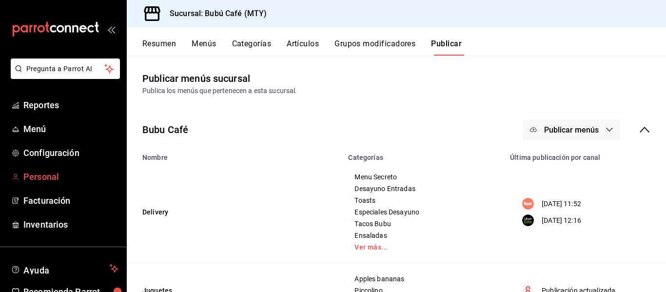
click at [52, 174] on span "Personal" at bounding box center [70, 176] width 95 height 13
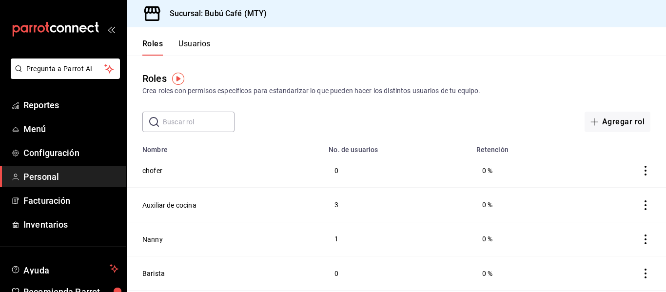
click at [197, 46] on button "Usuarios" at bounding box center [194, 47] width 32 height 17
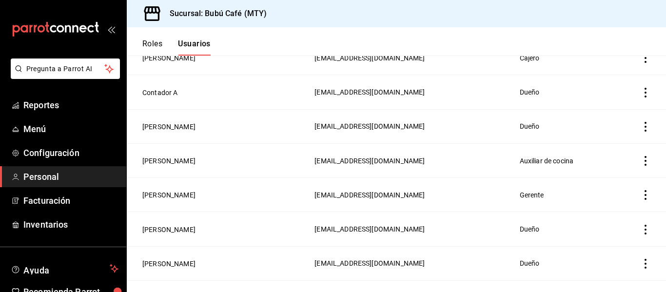
scroll to position [456, 0]
click at [173, 158] on button "[PERSON_NAME]" at bounding box center [168, 161] width 53 height 10
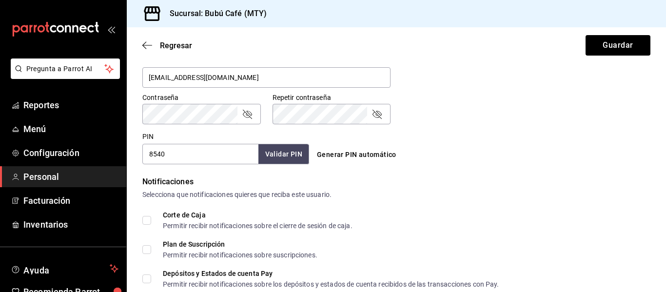
scroll to position [394, 0]
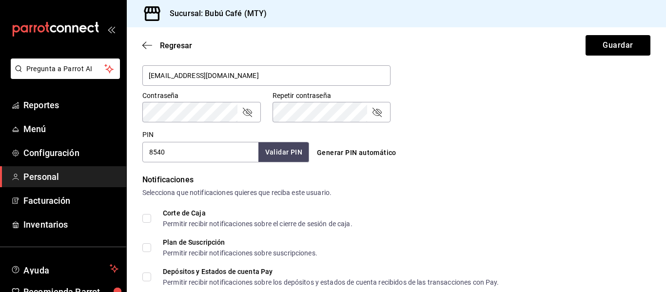
click at [217, 158] on input "8540" at bounding box center [200, 152] width 116 height 20
type input "8"
type input "281003"
click at [268, 157] on button "Validar PIN" at bounding box center [284, 152] width 52 height 21
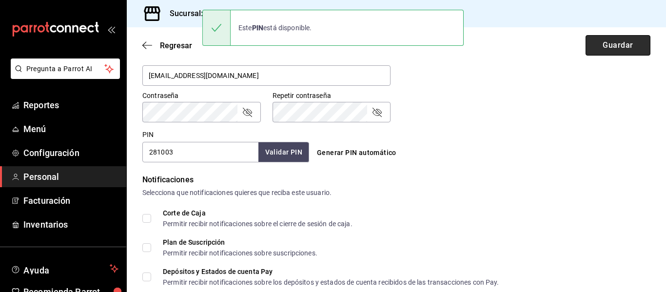
click at [619, 48] on button "Guardar" at bounding box center [618, 45] width 65 height 20
